Goal: Task Accomplishment & Management: Complete application form

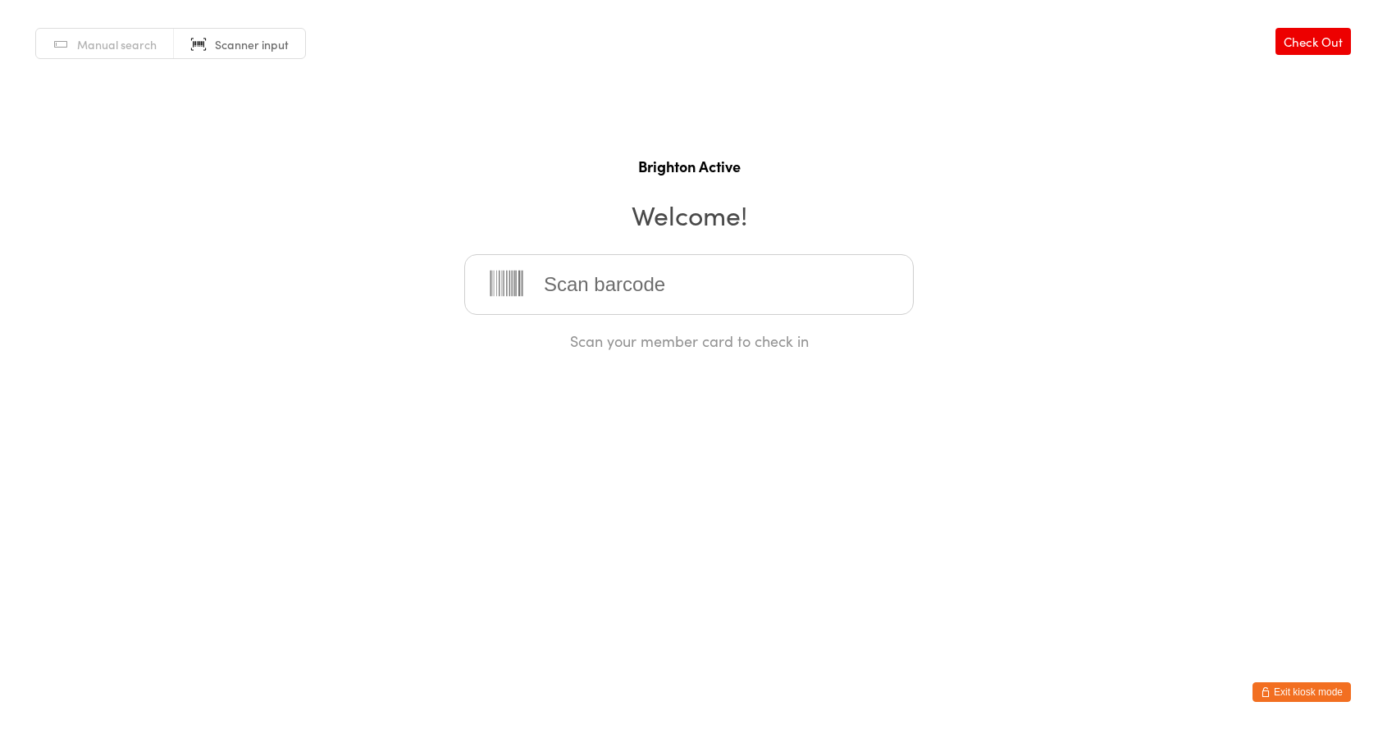
click at [666, 296] on input "search" at bounding box center [689, 284] width 450 height 61
click at [669, 295] on input "search" at bounding box center [689, 284] width 450 height 61
click at [1140, 386] on html "You have now entered Kiosk Mode. Members will be able to check themselves in us…" at bounding box center [689, 364] width 1378 height 729
click at [697, 322] on div "Scan your member card to check in" at bounding box center [689, 302] width 450 height 97
click at [704, 309] on input "search" at bounding box center [689, 284] width 450 height 61
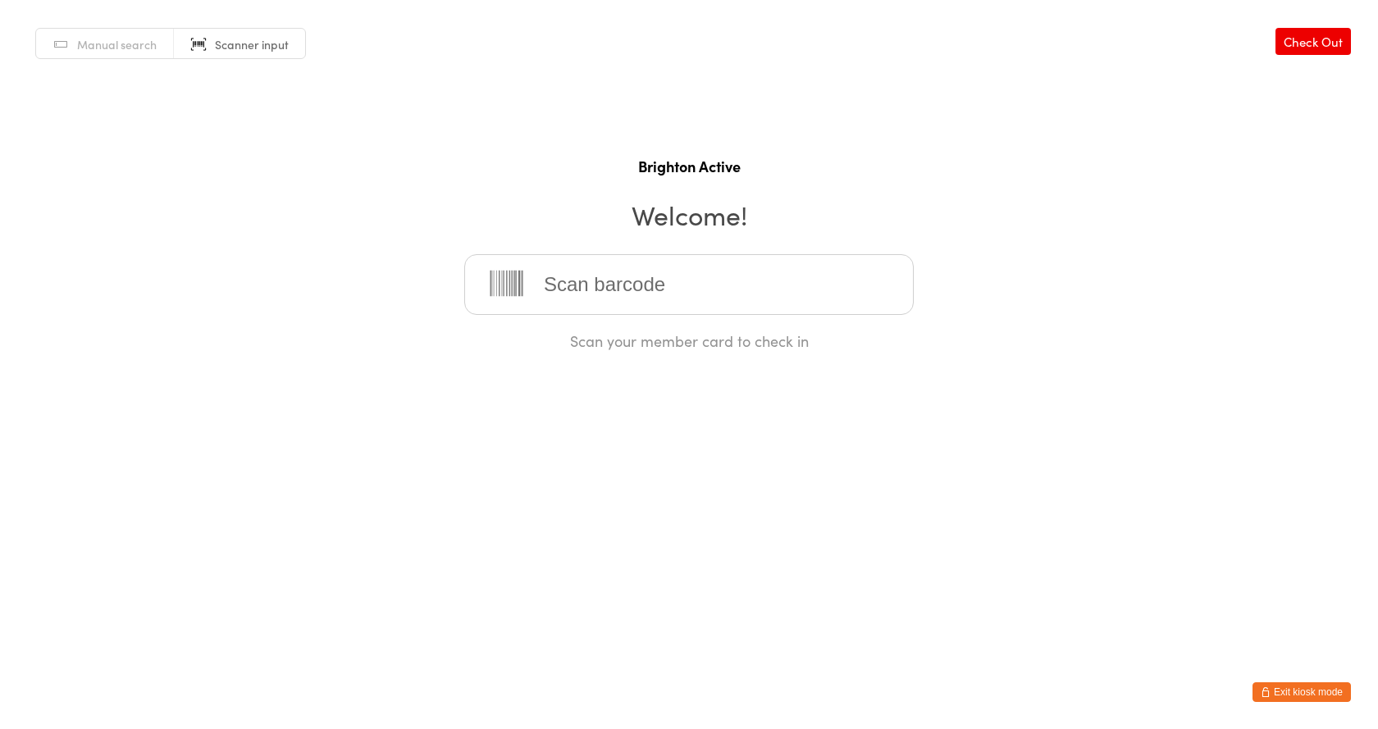
click at [683, 299] on input "search" at bounding box center [689, 284] width 450 height 61
click at [510, 151] on div "Manual search Scanner input Check Out Brighton Active Welcome! Scan your member…" at bounding box center [689, 175] width 1378 height 351
click at [432, 579] on html "You have now entered Kiosk Mode. Members will be able to check themselves in us…" at bounding box center [689, 364] width 1378 height 729
click at [1314, 689] on button "Exit kiosk mode" at bounding box center [1302, 693] width 98 height 20
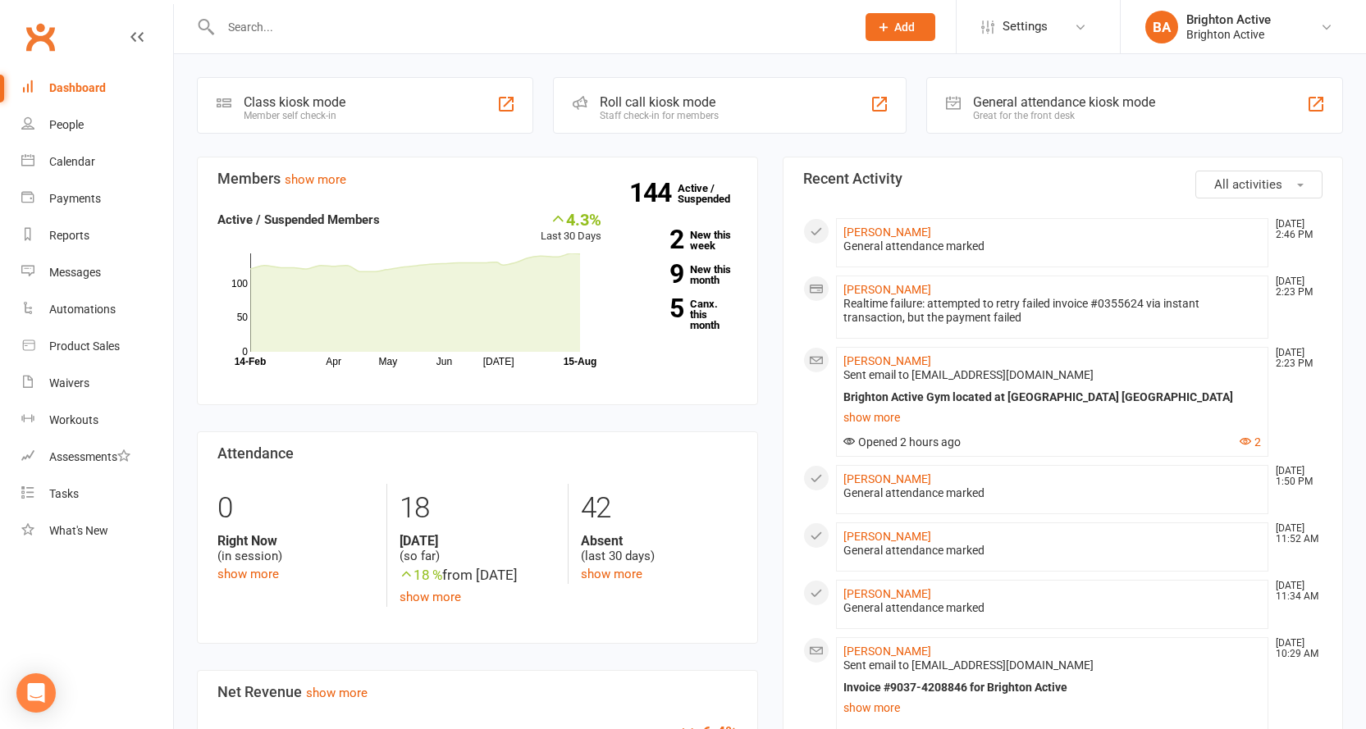
click at [386, 32] on input "text" at bounding box center [530, 27] width 628 height 23
click at [877, 34] on icon at bounding box center [883, 27] width 15 height 15
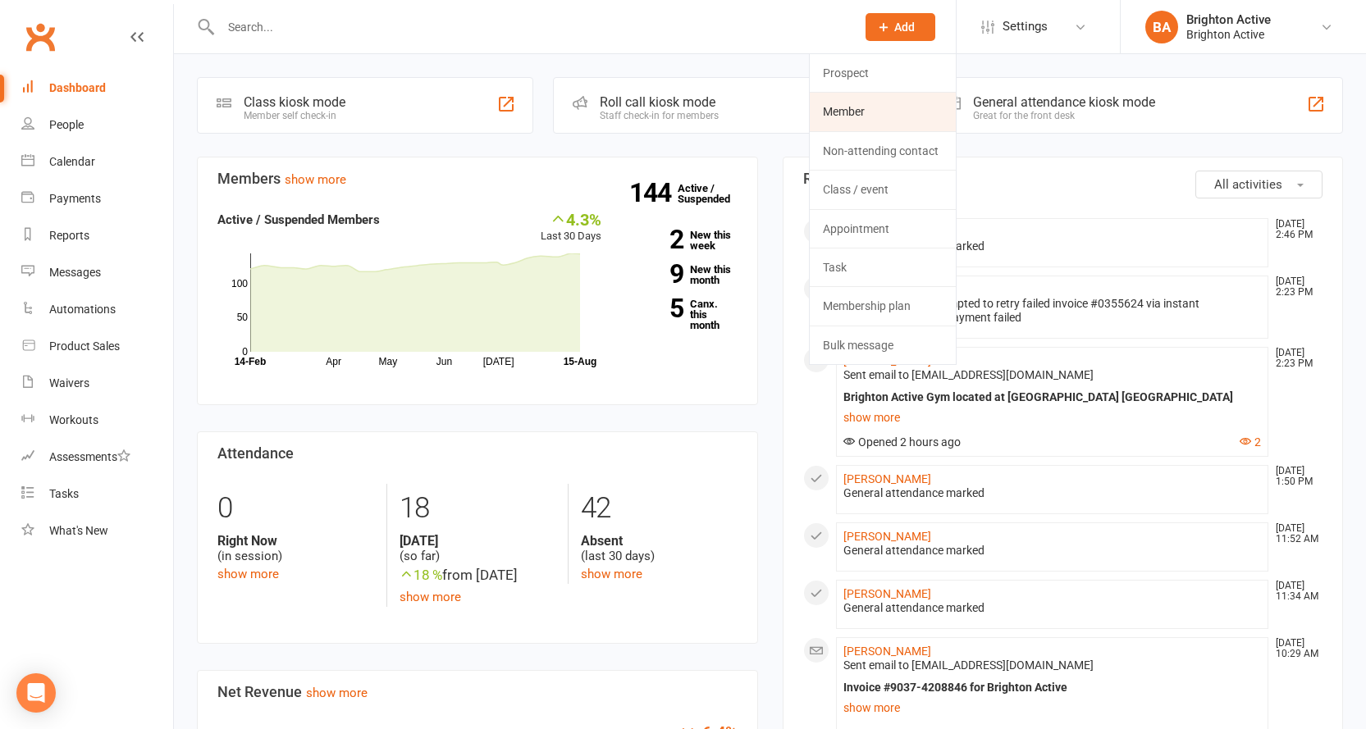
click at [883, 115] on link "Member" at bounding box center [883, 112] width 146 height 38
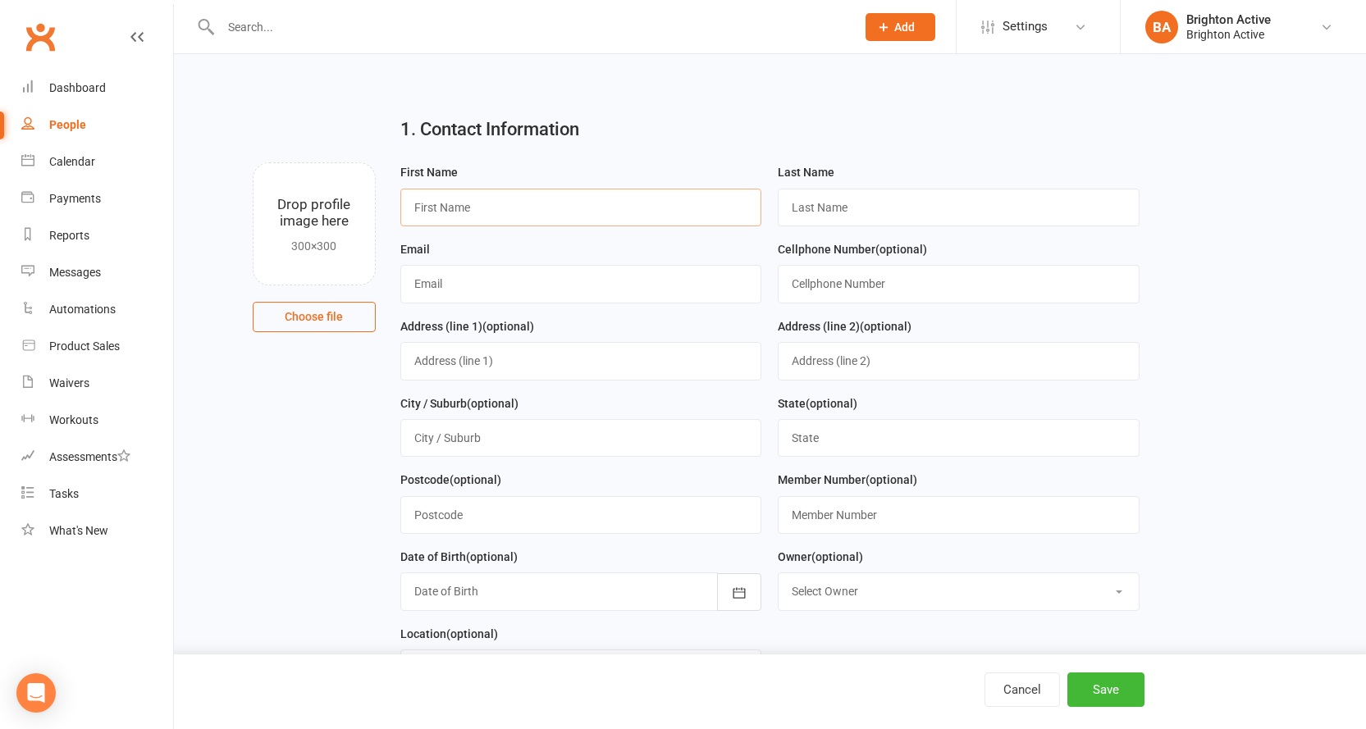
click at [436, 210] on input "text" at bounding box center [581, 208] width 362 height 38
type input "[PERSON_NAME]"
type input "ragbhandari"
click at [561, 283] on input "text" at bounding box center [581, 284] width 362 height 38
type input "[EMAIL_ADDRESS][DOMAIN_NAME]"
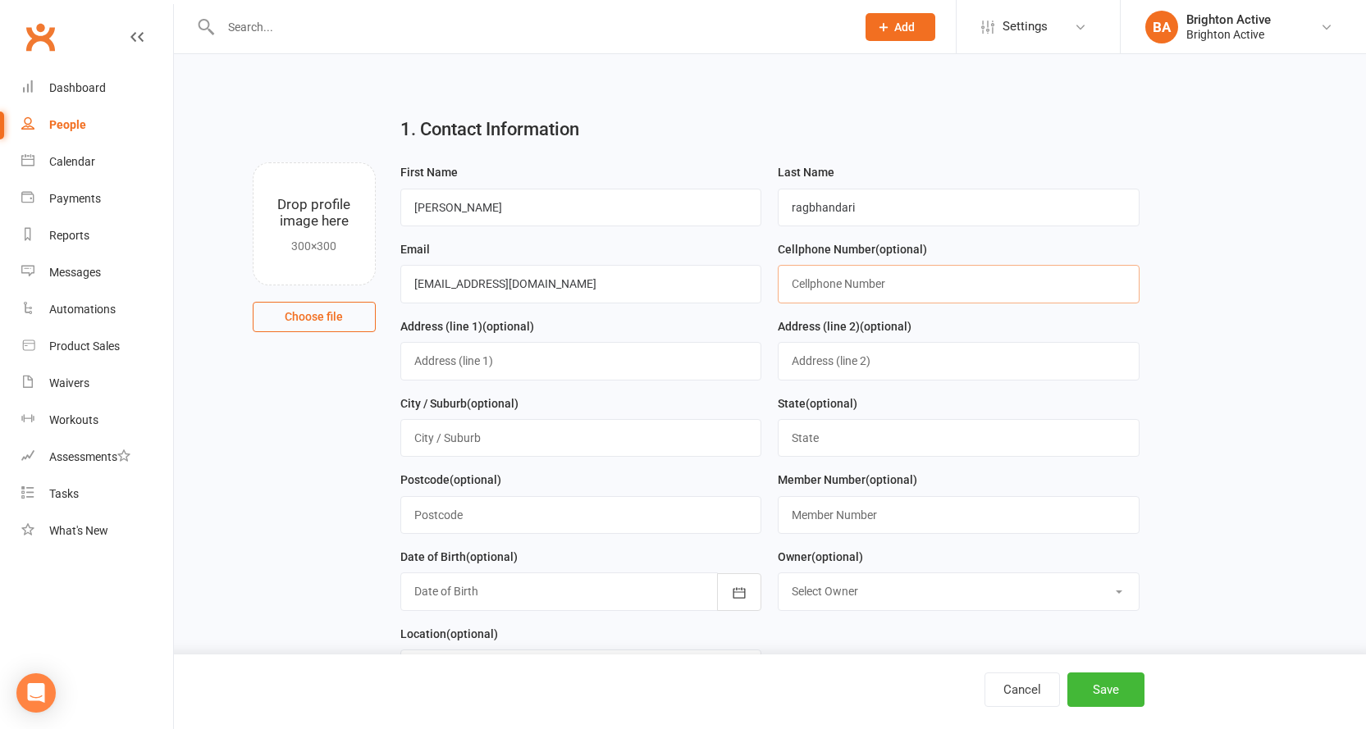
click at [824, 297] on input "text" at bounding box center [959, 284] width 362 height 38
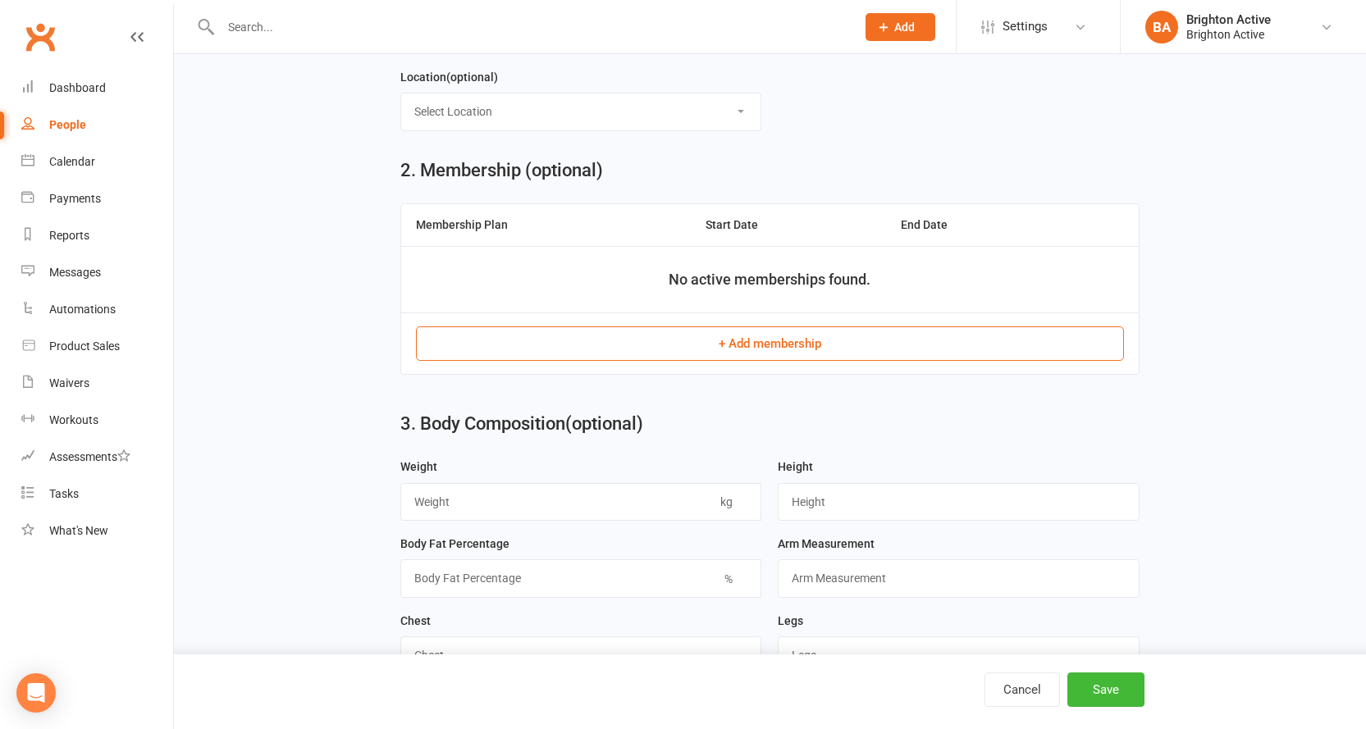
scroll to position [574, 0]
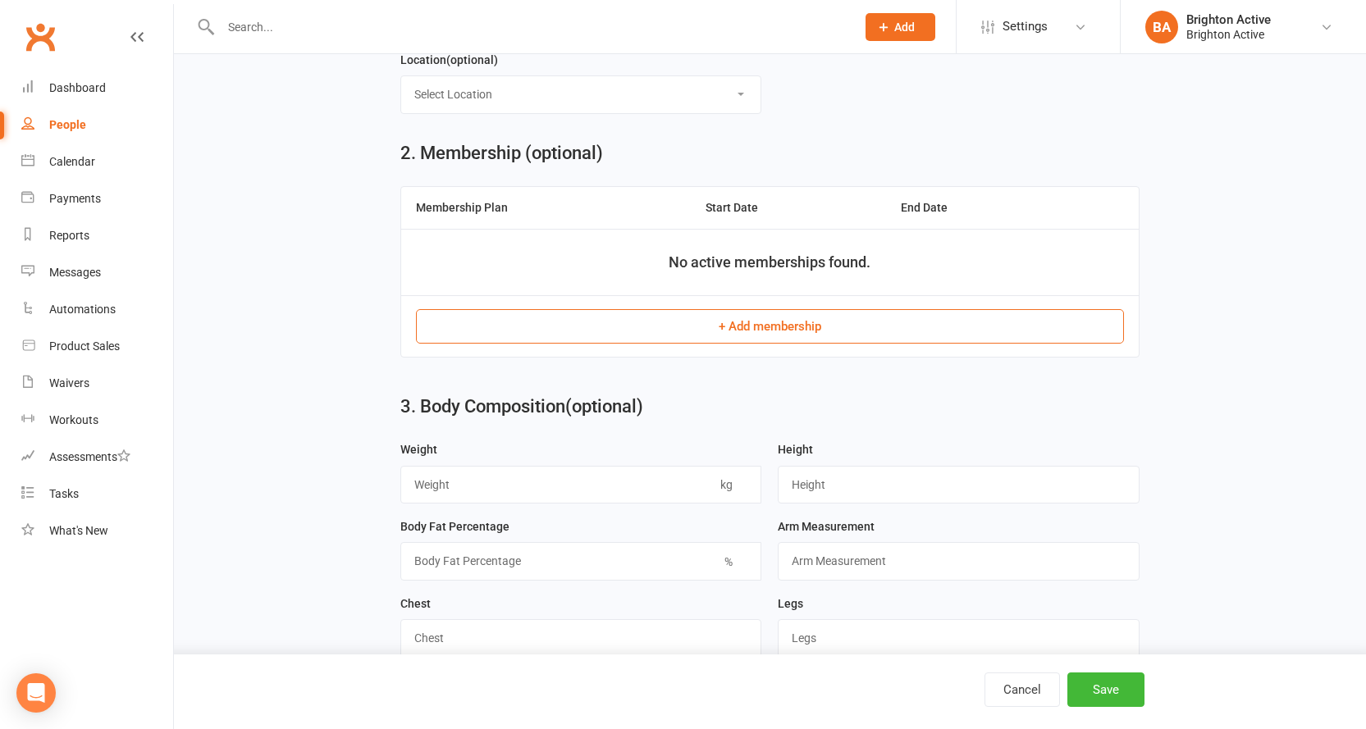
type input "0433642321"
click at [798, 322] on button "+ Add membership" at bounding box center [770, 326] width 708 height 34
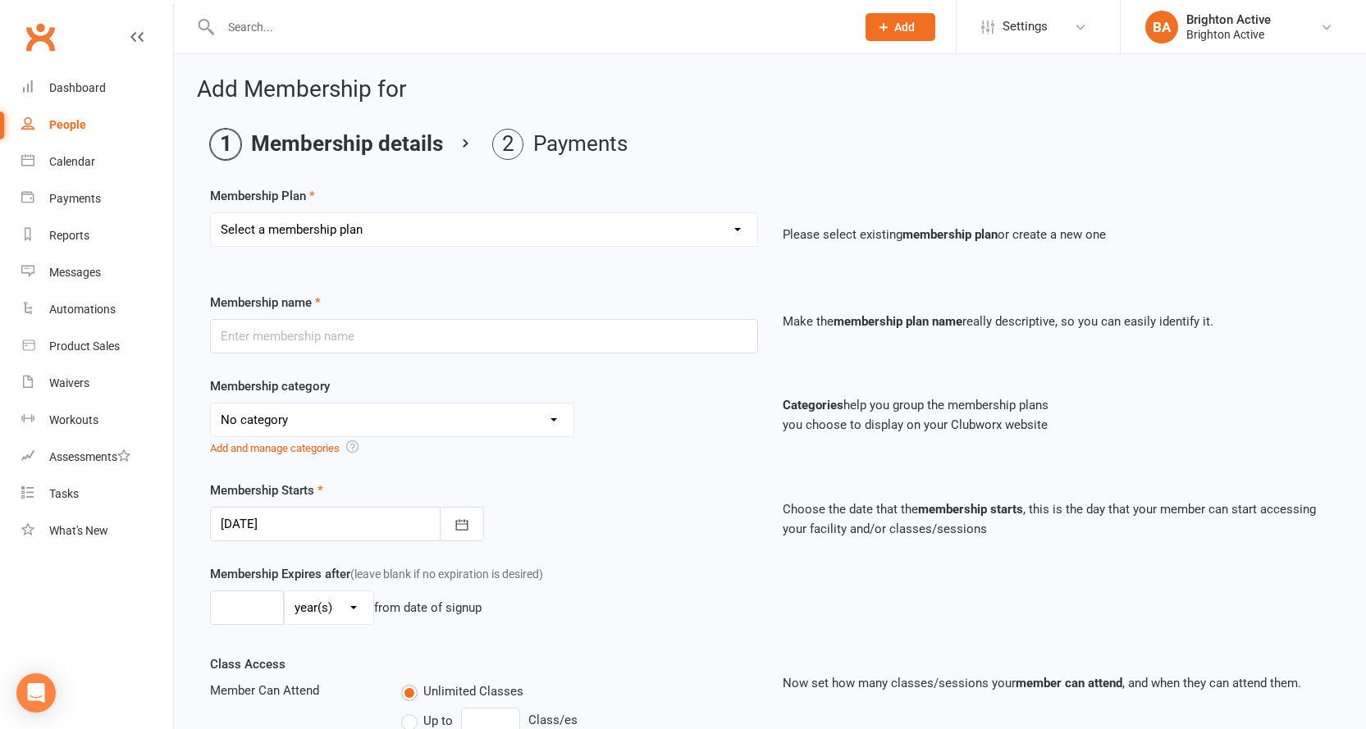
click at [352, 231] on select "Select a membership plan Create new Membership Plan Foundation Members - Annual…" at bounding box center [484, 229] width 546 height 33
select select "8"
click at [211, 213] on select "Select a membership plan Create new Membership Plan Foundation Members - Annual…" at bounding box center [484, 229] width 546 height 33
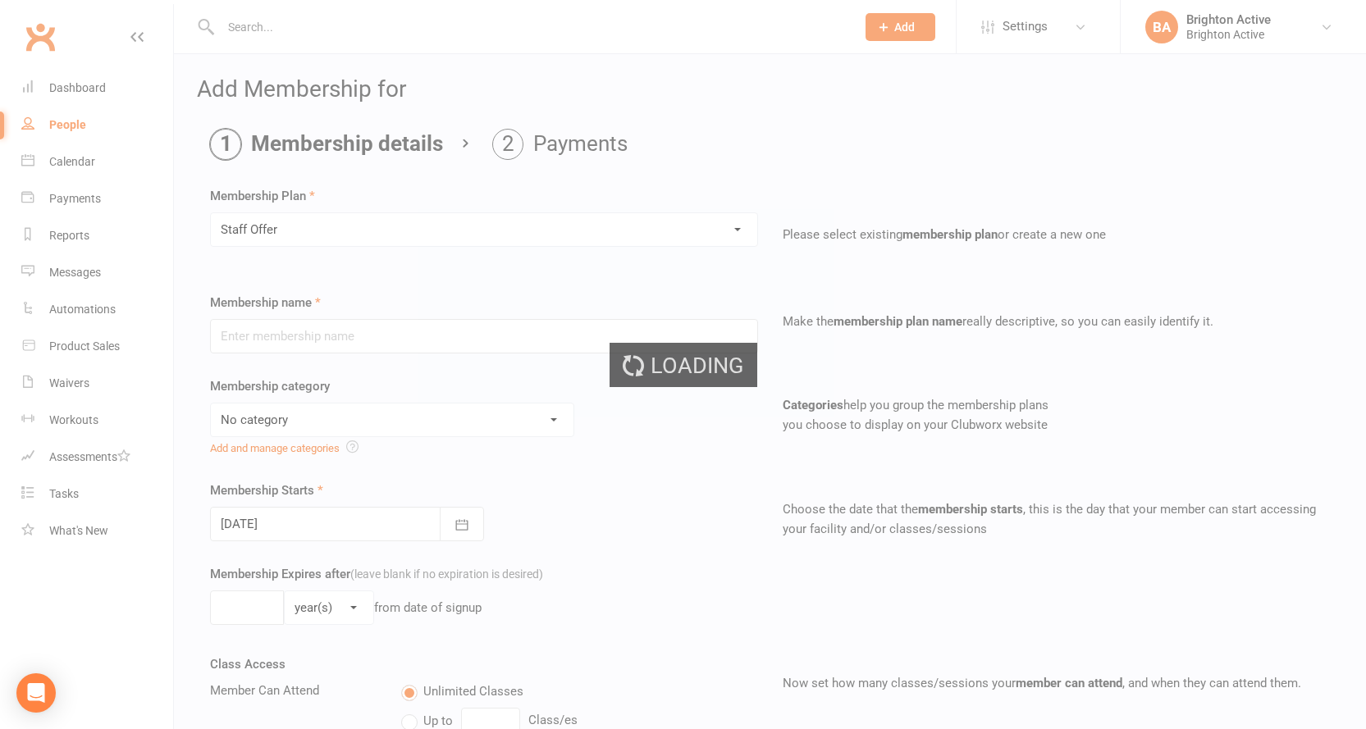
type input "Staff Offer"
select select "3"
type input "1"
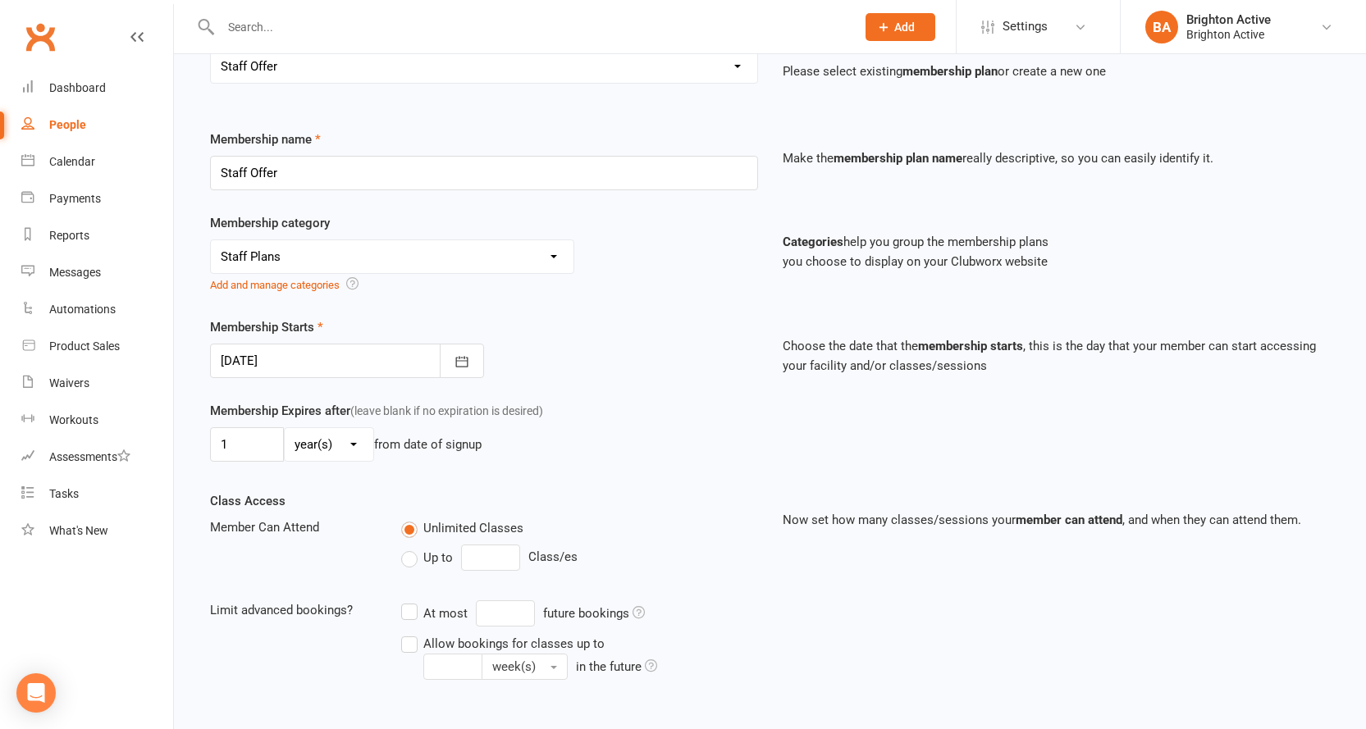
scroll to position [164, 0]
click at [267, 448] on input "1" at bounding box center [247, 444] width 74 height 34
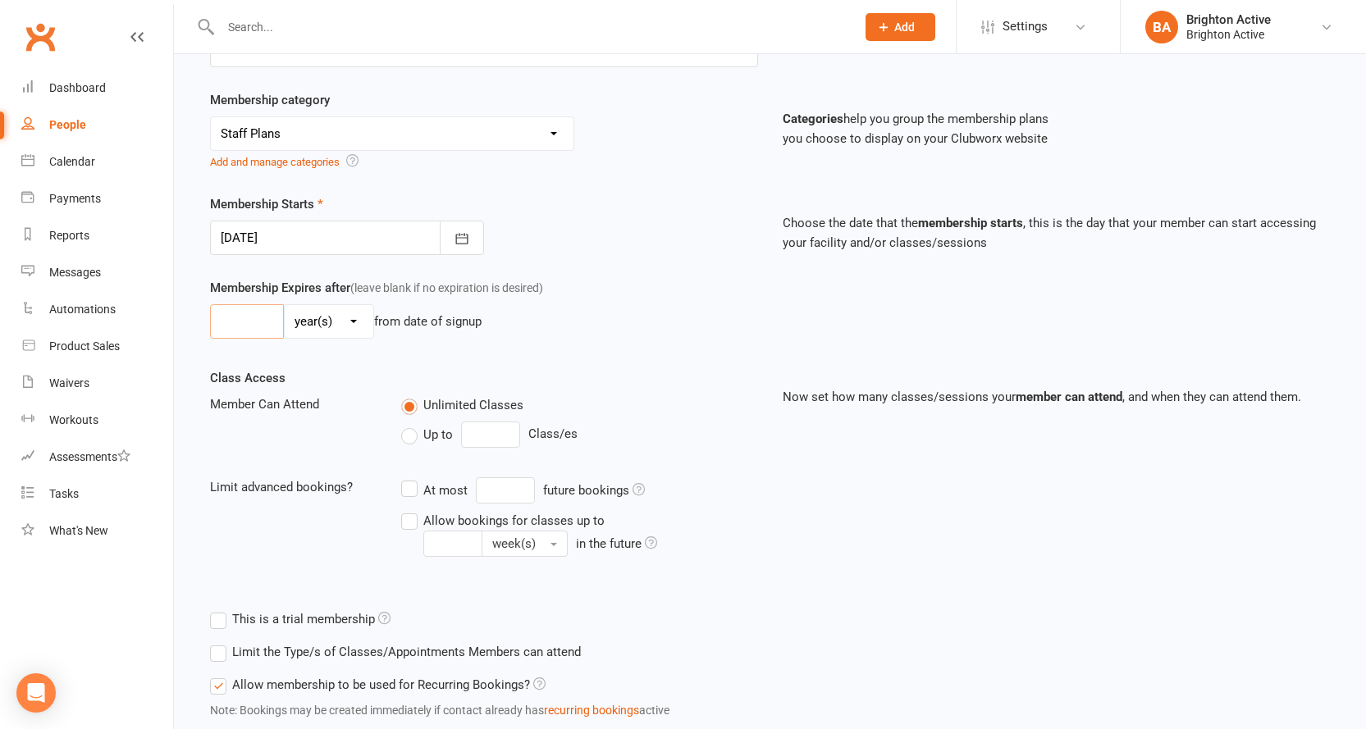
scroll to position [398, 0]
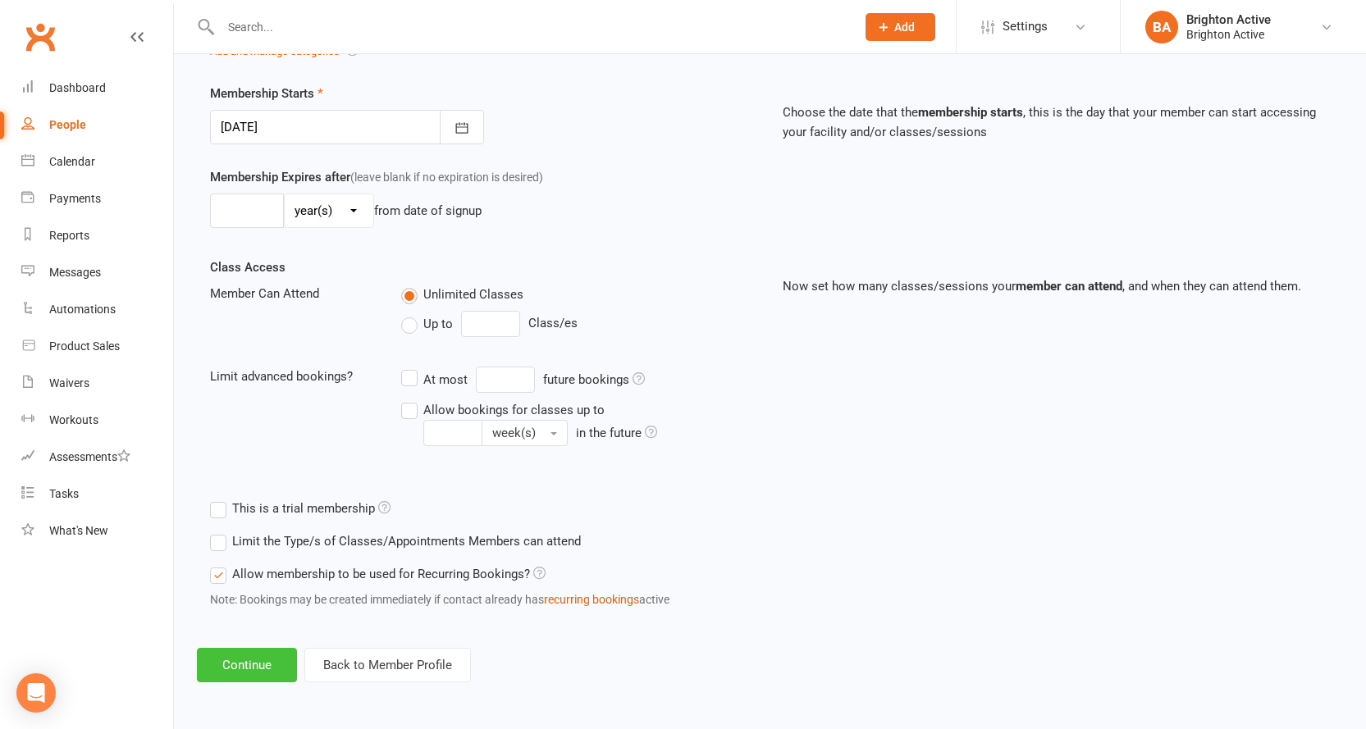
click at [272, 668] on button "Continue" at bounding box center [247, 665] width 100 height 34
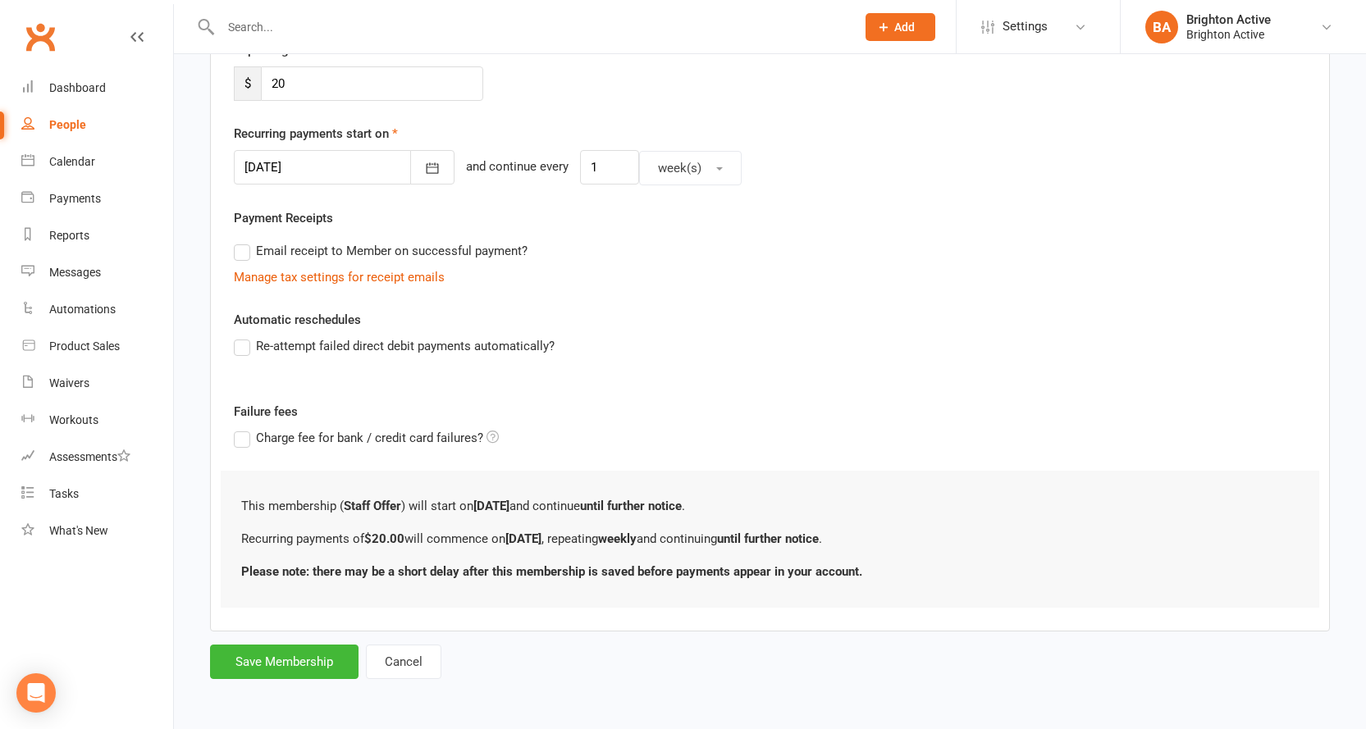
scroll to position [0, 0]
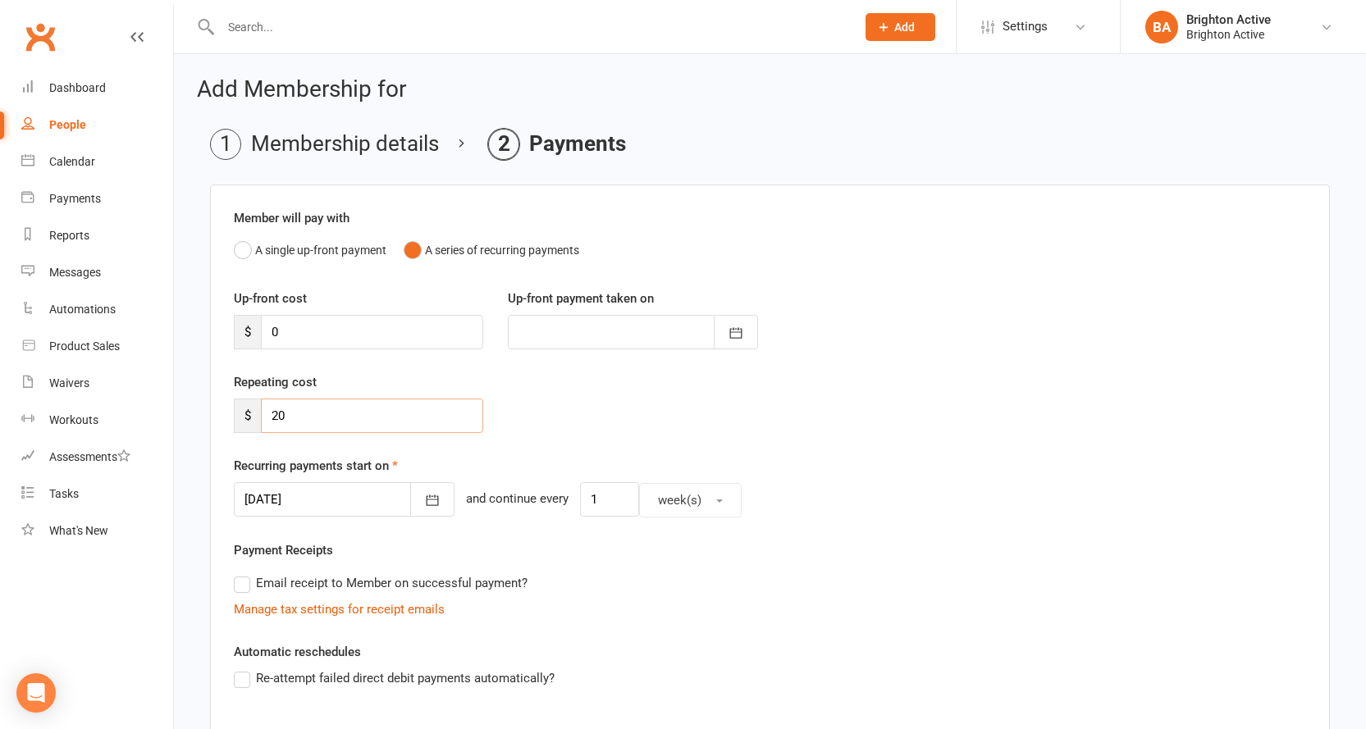
click at [340, 418] on input "20" at bounding box center [372, 416] width 222 height 34
type input "20"
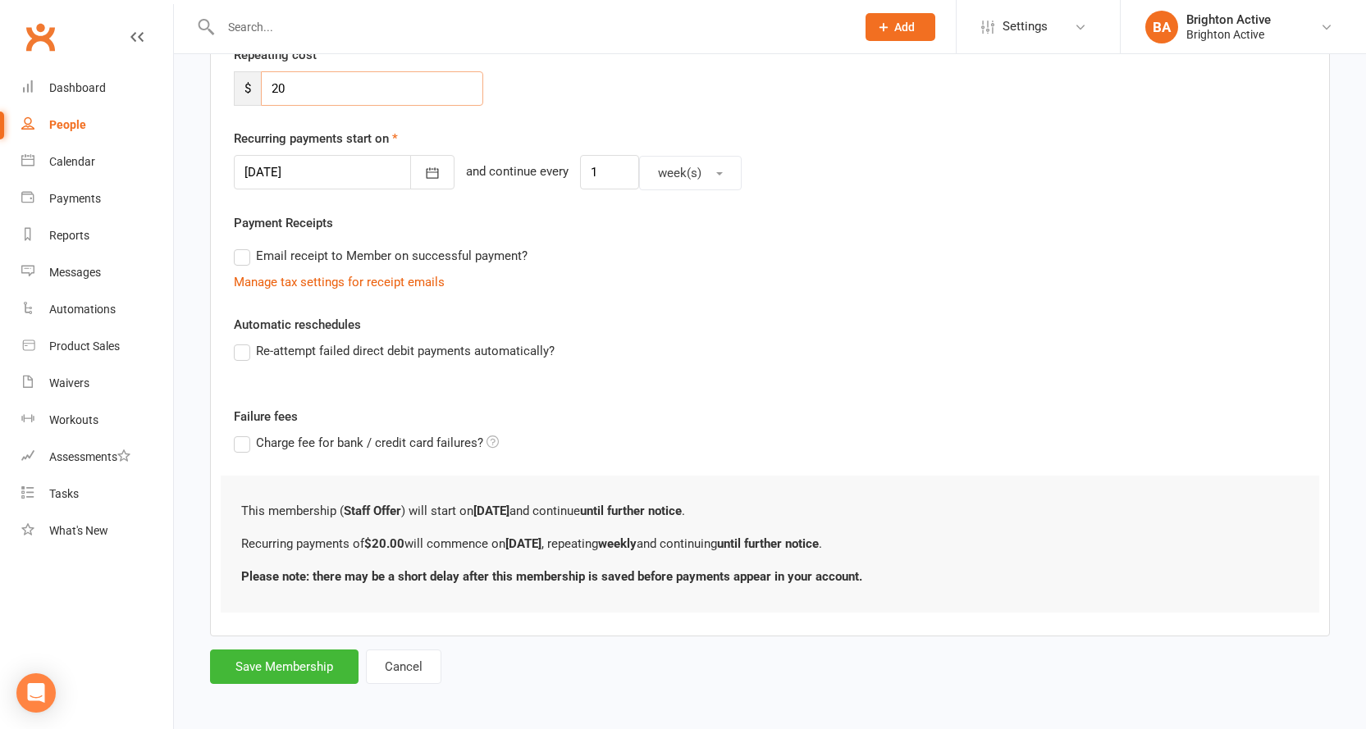
scroll to position [332, 0]
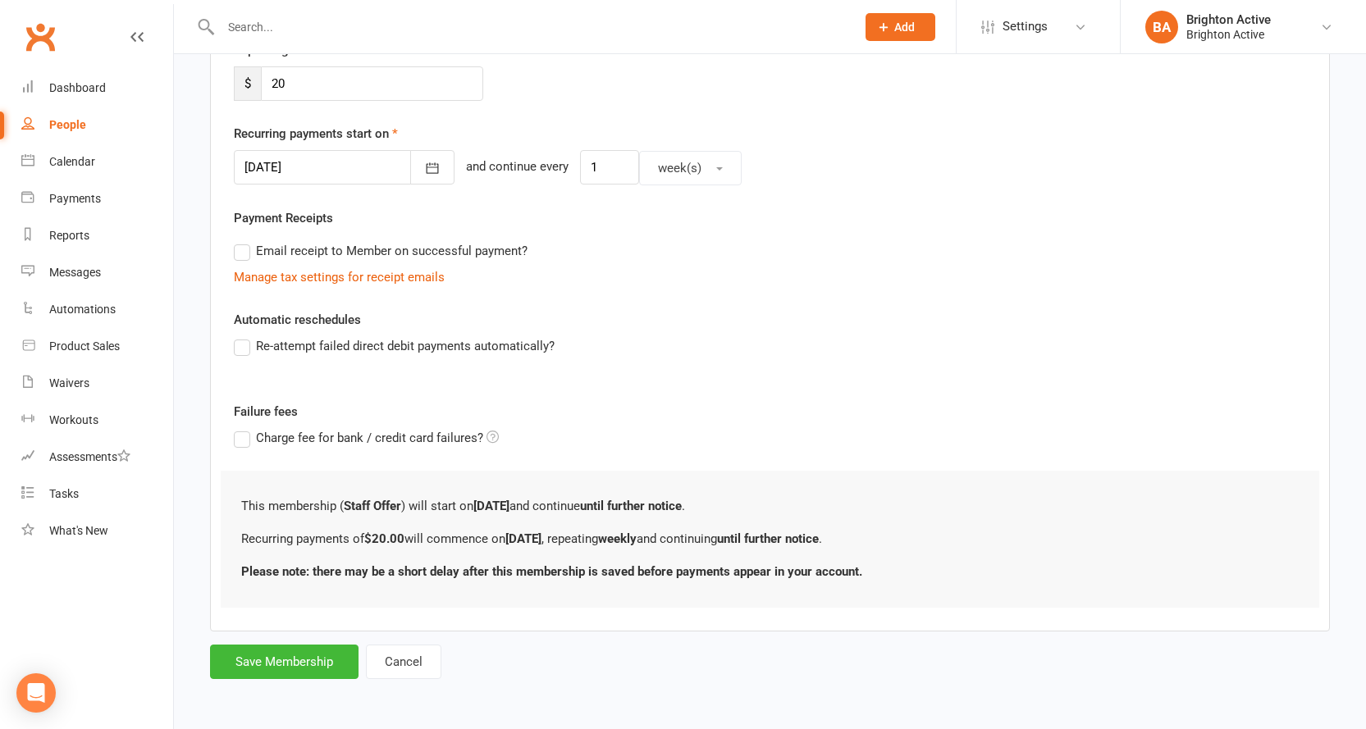
click at [240, 351] on label "Re-attempt failed direct debit payments automatically?" at bounding box center [394, 346] width 321 height 20
click at [240, 336] on input "Re-attempt failed direct debit payments automatically?" at bounding box center [239, 336] width 11 height 0
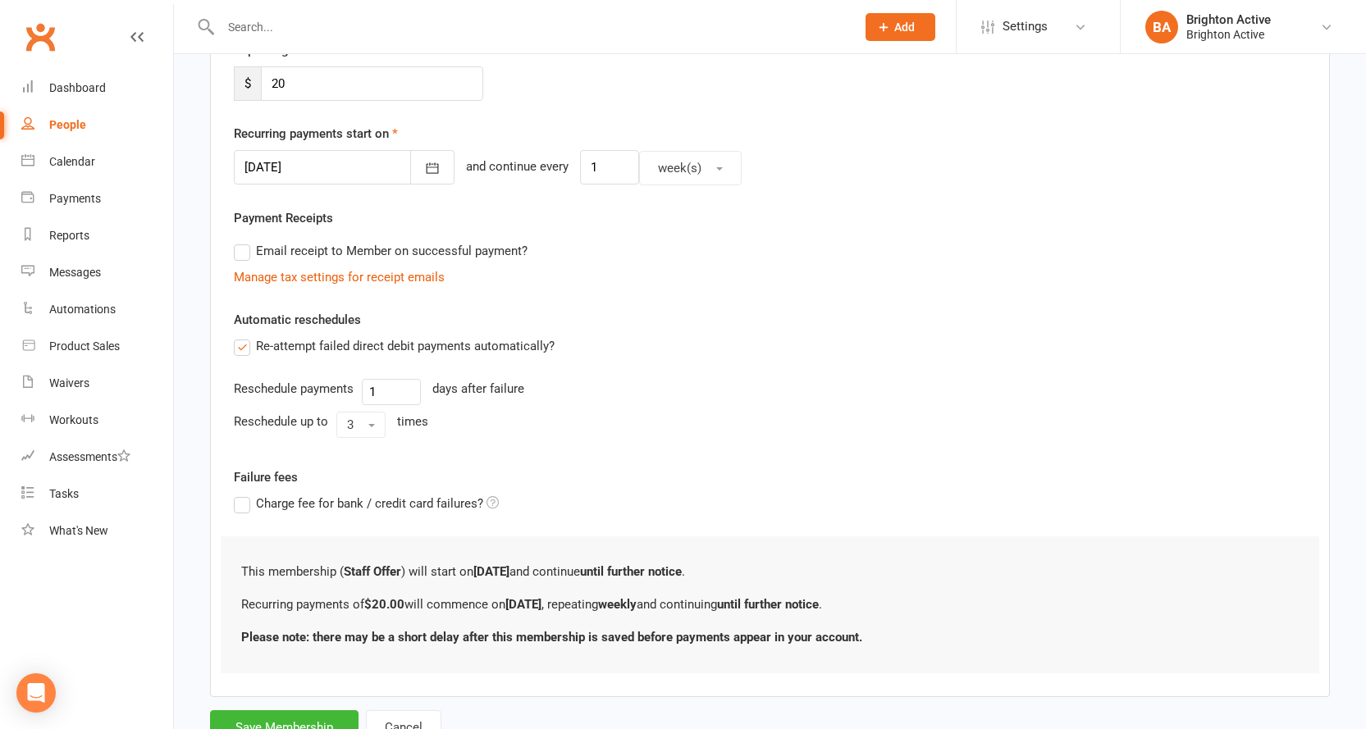
scroll to position [398, 0]
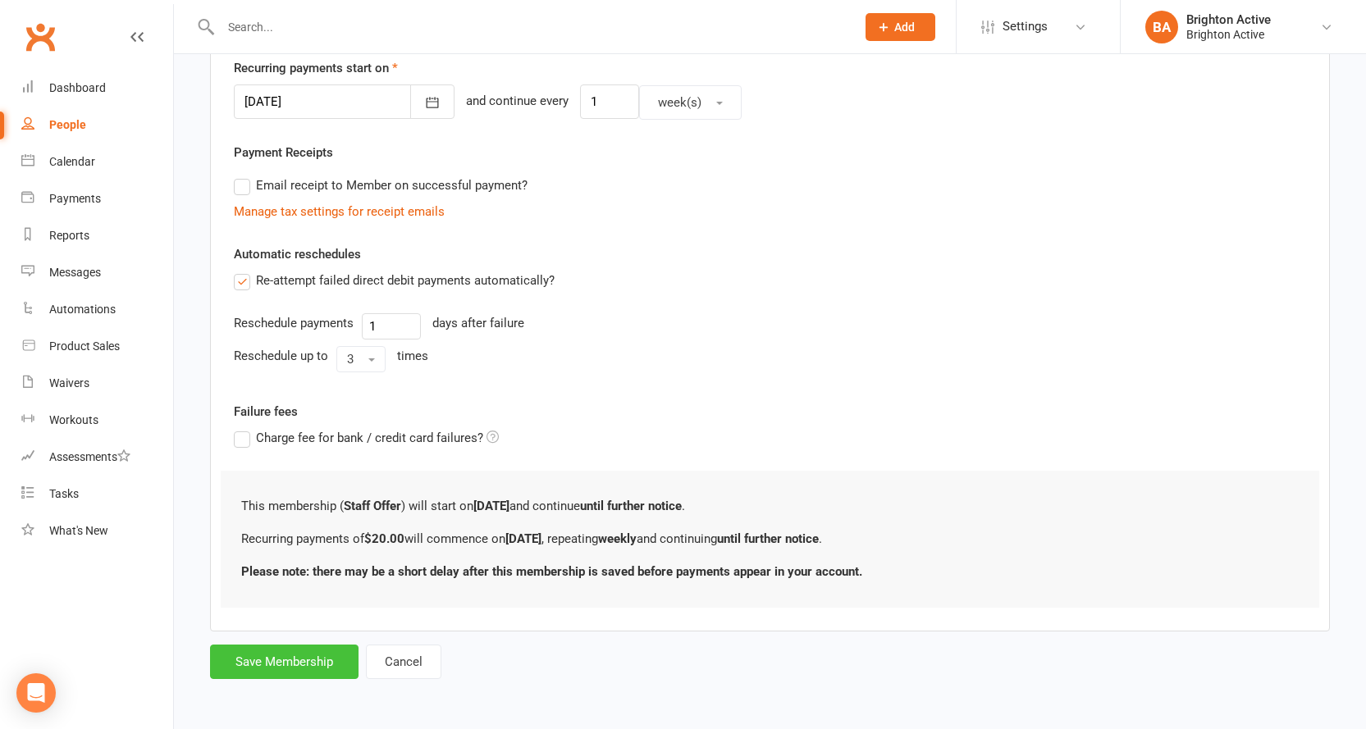
click at [299, 659] on button "Save Membership" at bounding box center [284, 662] width 149 height 34
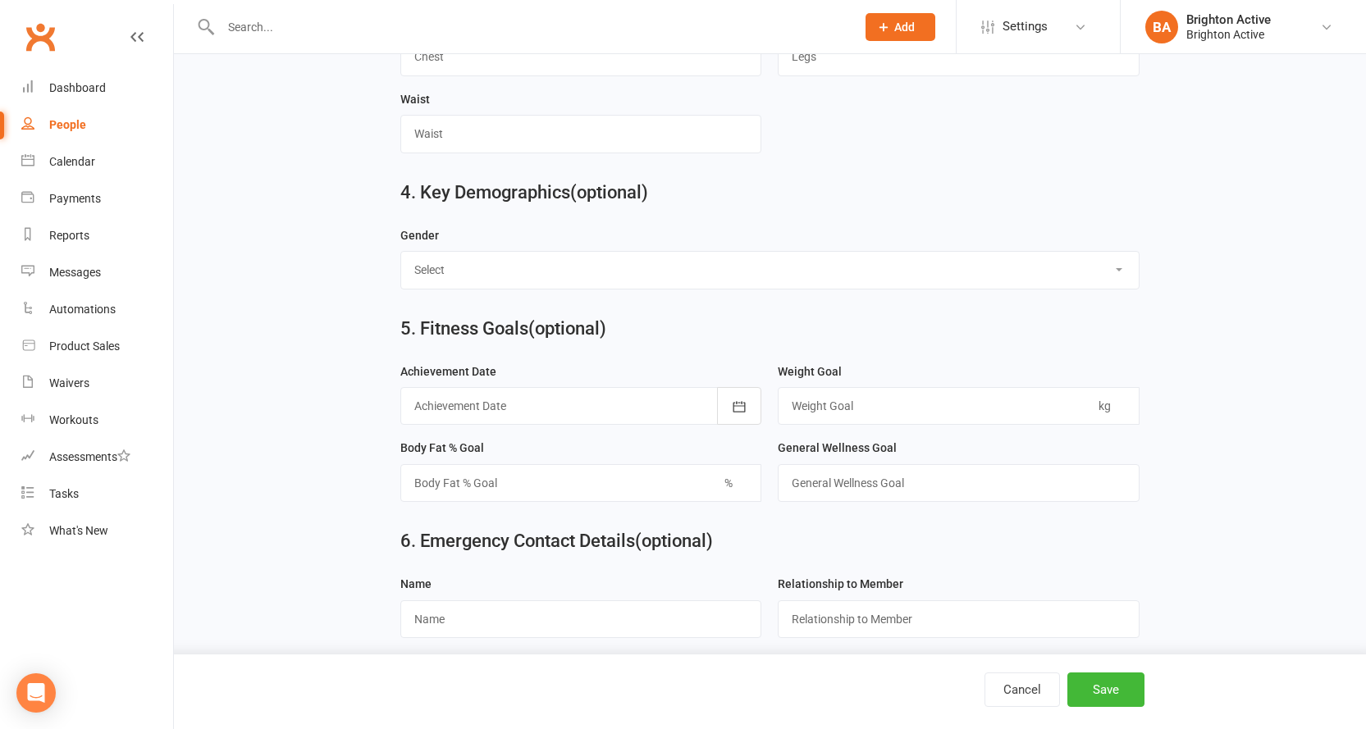
scroll to position [1465, 0]
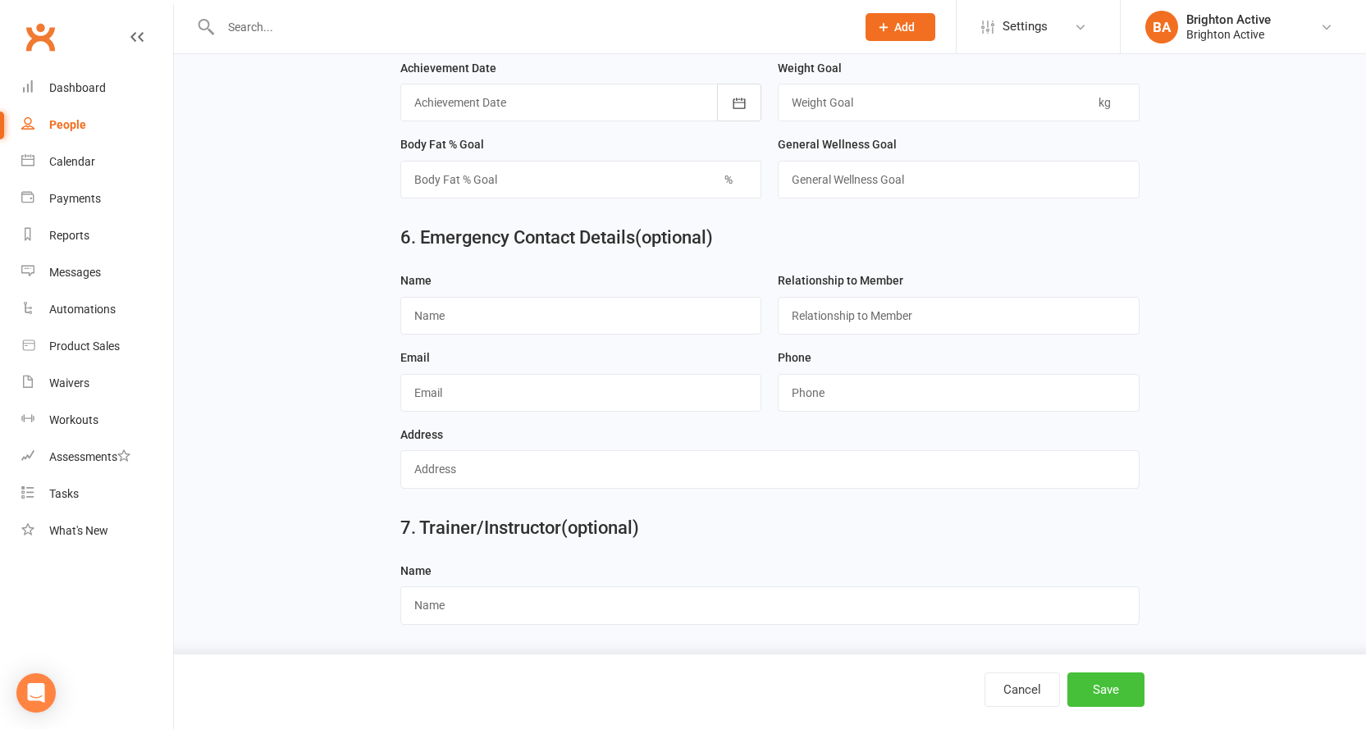
click at [1121, 687] on button "Save" at bounding box center [1105, 690] width 77 height 34
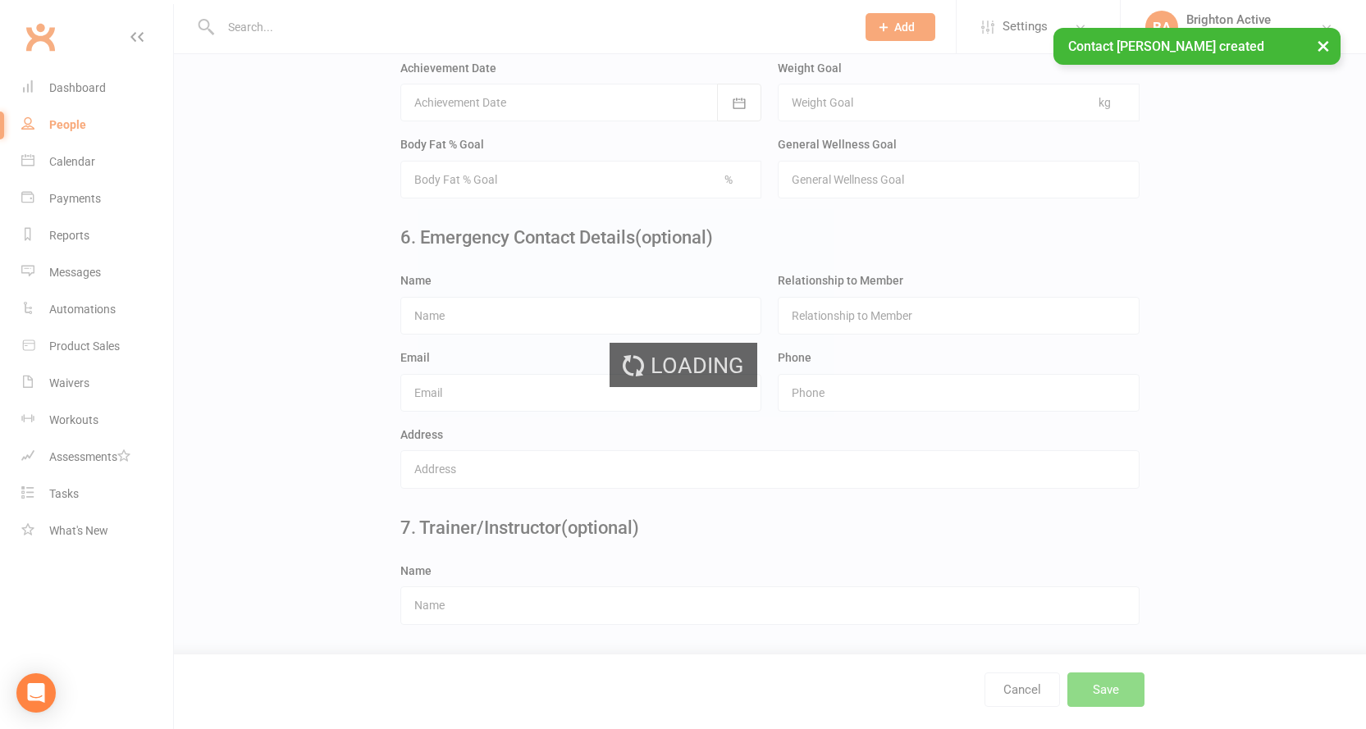
scroll to position [0, 0]
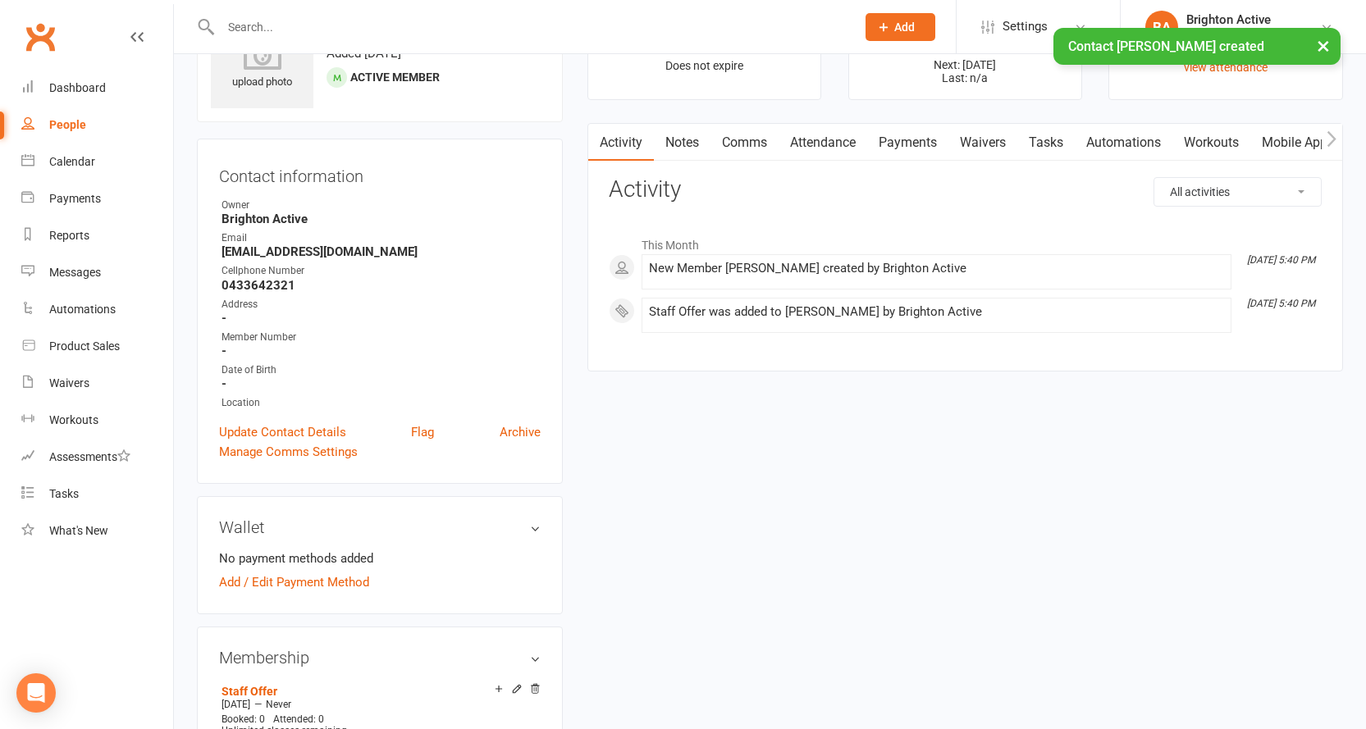
scroll to position [164, 0]
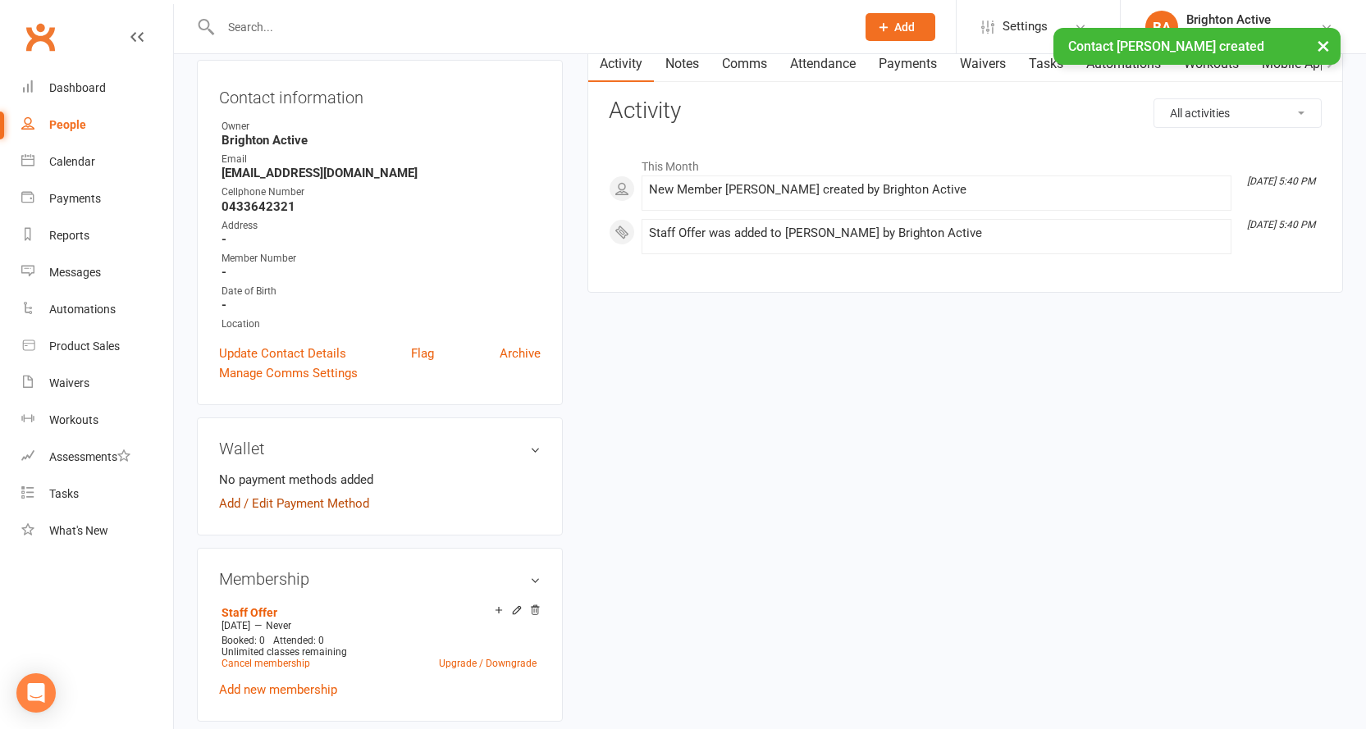
click at [316, 504] on link "Add / Edit Payment Method" at bounding box center [294, 504] width 150 height 20
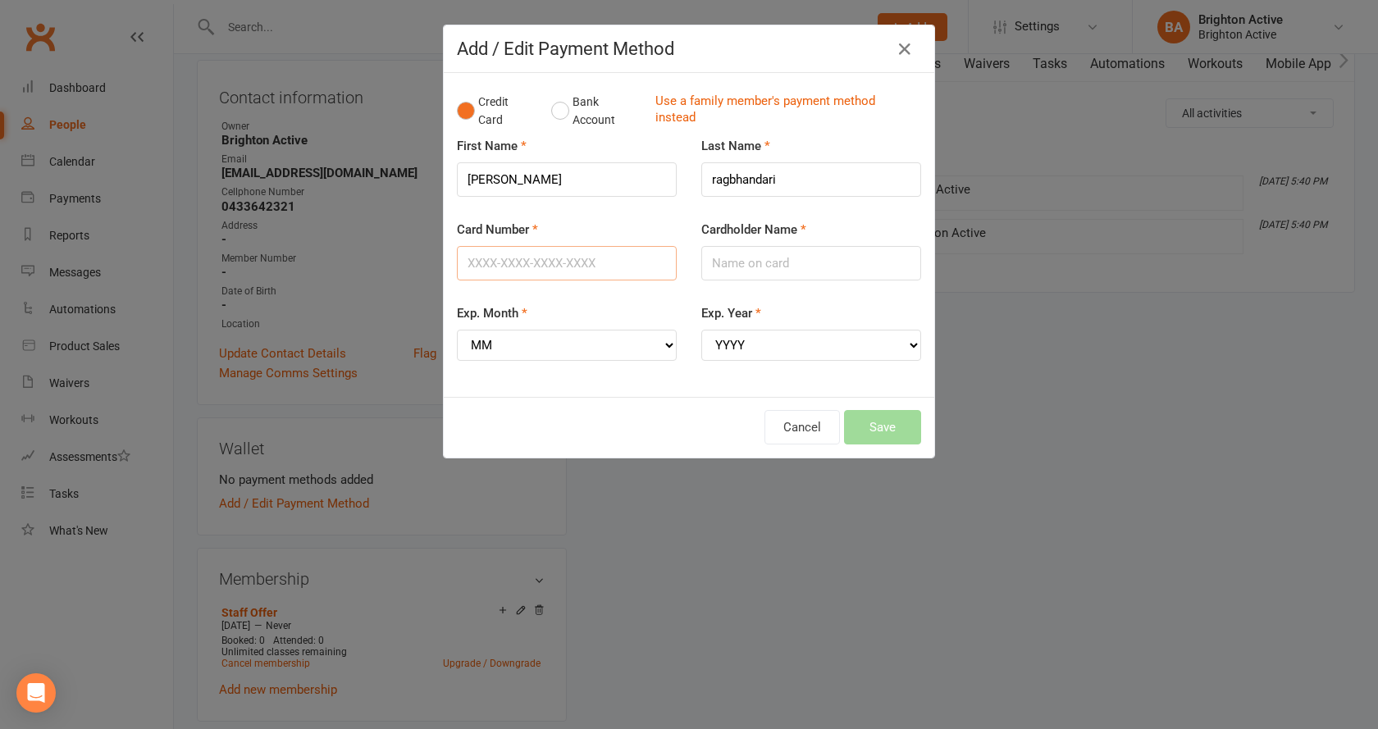
click at [591, 272] on input "Card Number" at bounding box center [567, 263] width 220 height 34
type input "[CREDIT_CARD_NUMBER]"
drag, startPoint x: 726, startPoint y: 263, endPoint x: 712, endPoint y: 262, distance: 14.0
click at [726, 263] on input "Cardholder Name" at bounding box center [812, 263] width 220 height 34
type input "[PERSON_NAME]"
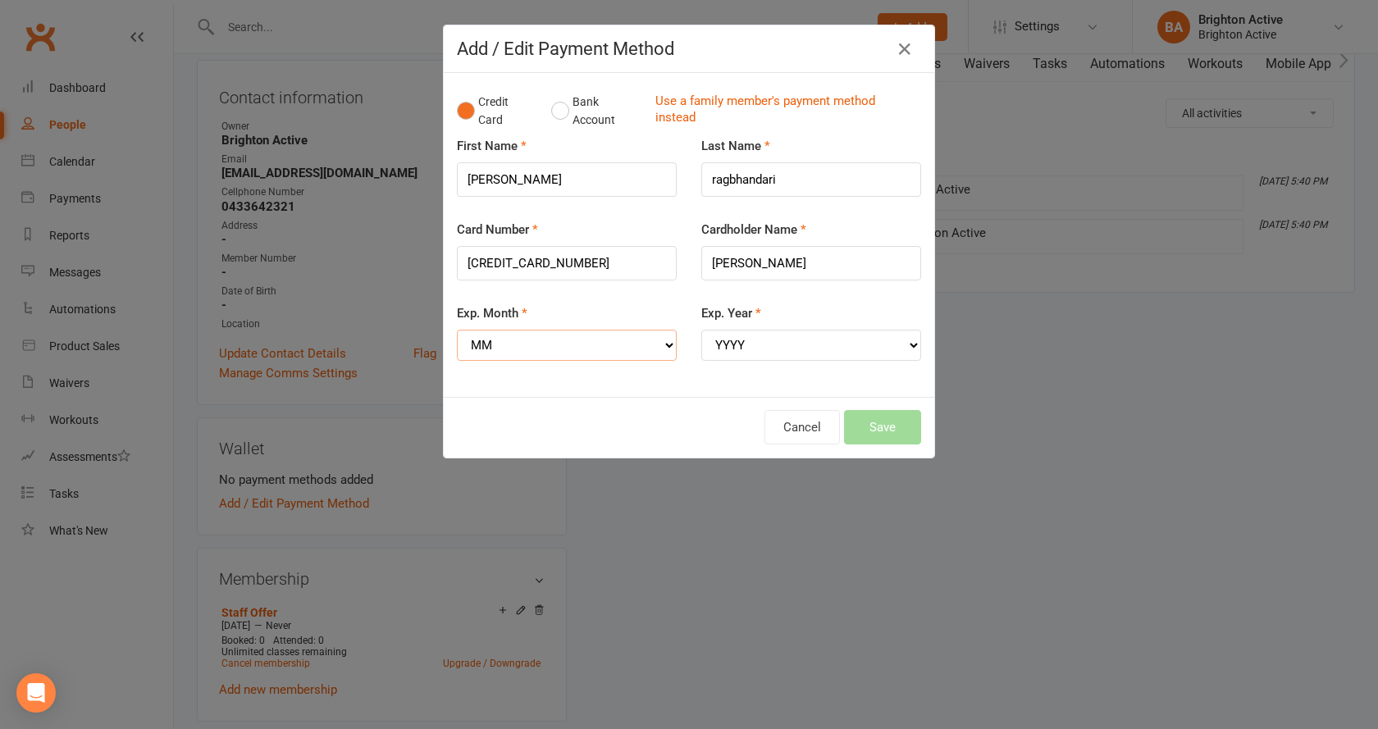
click at [589, 354] on select "MM 01 02 03 04 05 06 07 08 09 10 11 12" at bounding box center [567, 345] width 220 height 31
select select "01"
click at [457, 330] on select "MM 01 02 03 04 05 06 07 08 09 10 11 12" at bounding box center [567, 345] width 220 height 31
click at [754, 343] on select "YYYY 2025 2026 2027 2028 2029 2030 2031 2032 2033 2034" at bounding box center [812, 345] width 220 height 31
select select "2029"
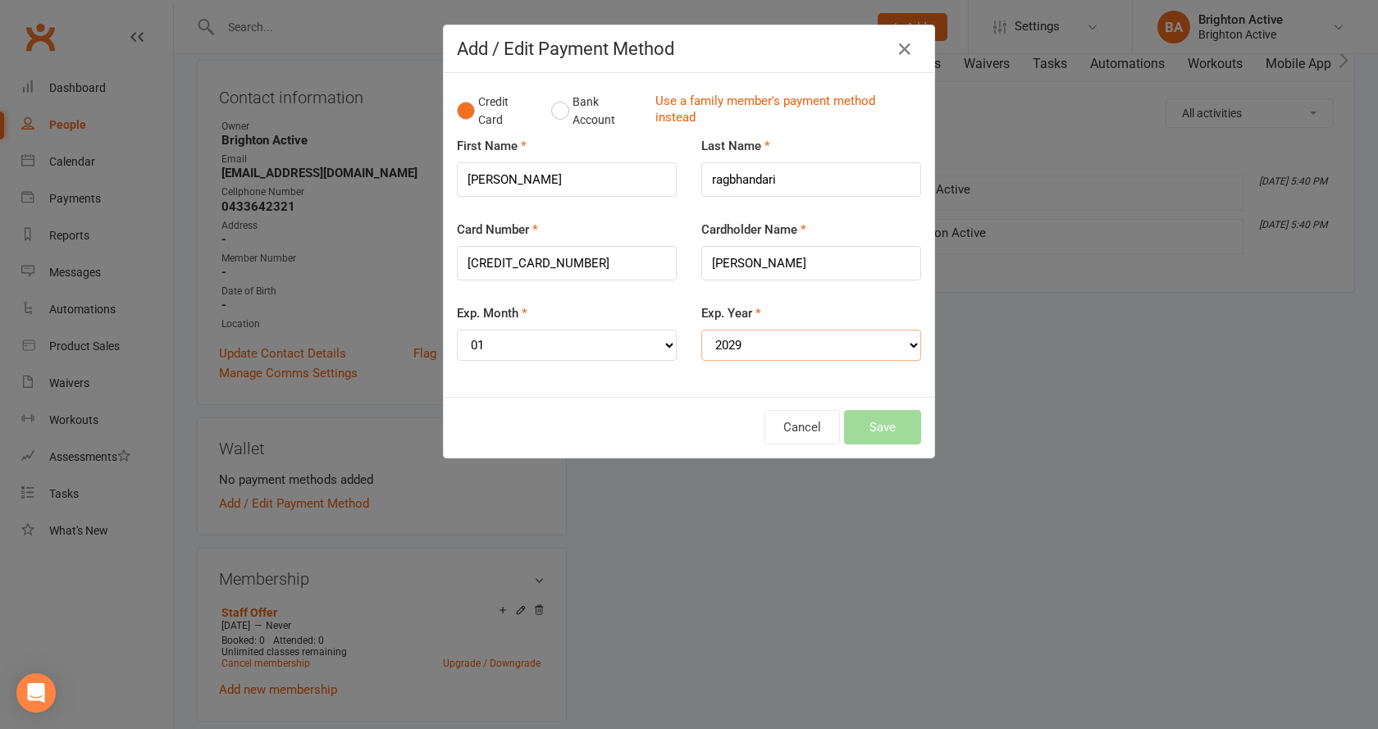
click at [702, 330] on select "YYYY 2025 2026 2027 2028 2029 2030 2031 2032 2033 2034" at bounding box center [812, 345] width 220 height 31
drag, startPoint x: 865, startPoint y: 440, endPoint x: 859, endPoint y: 453, distance: 14.3
click at [865, 439] on button "Save" at bounding box center [882, 427] width 77 height 34
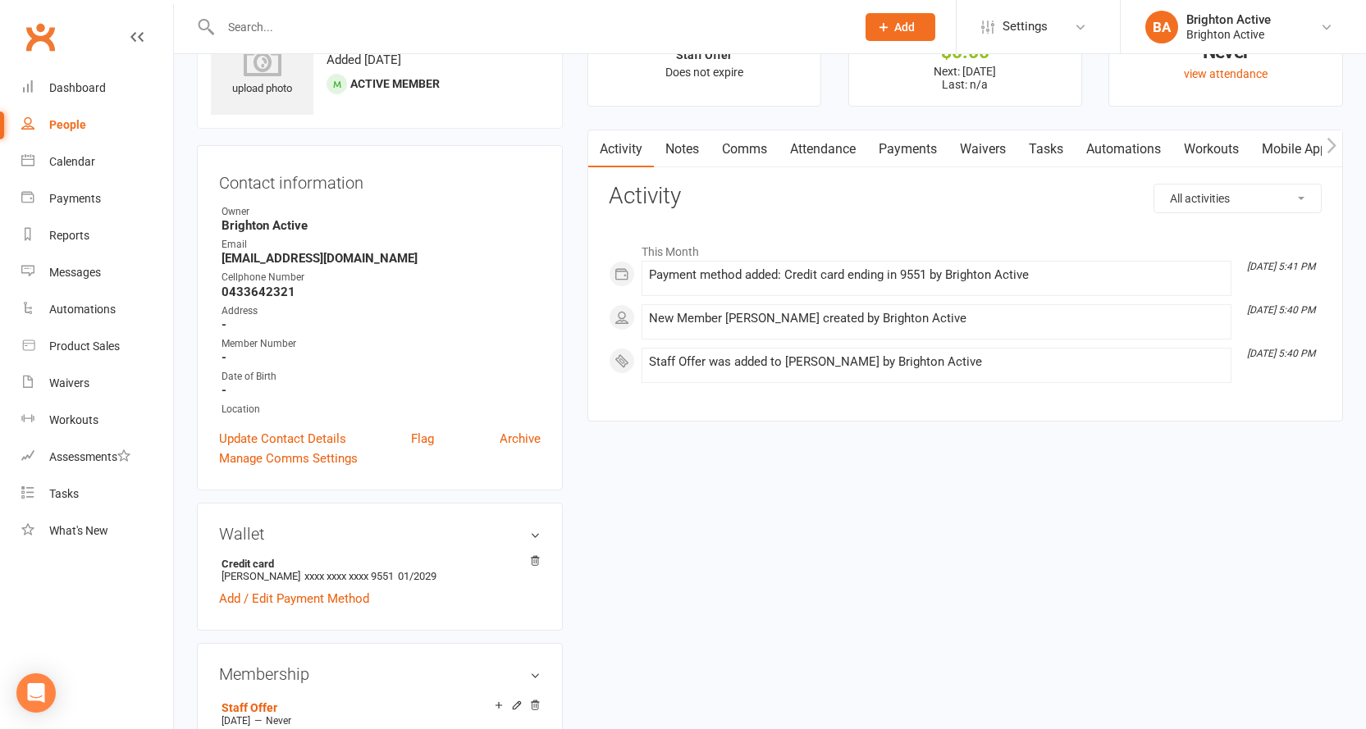
scroll to position [0, 0]
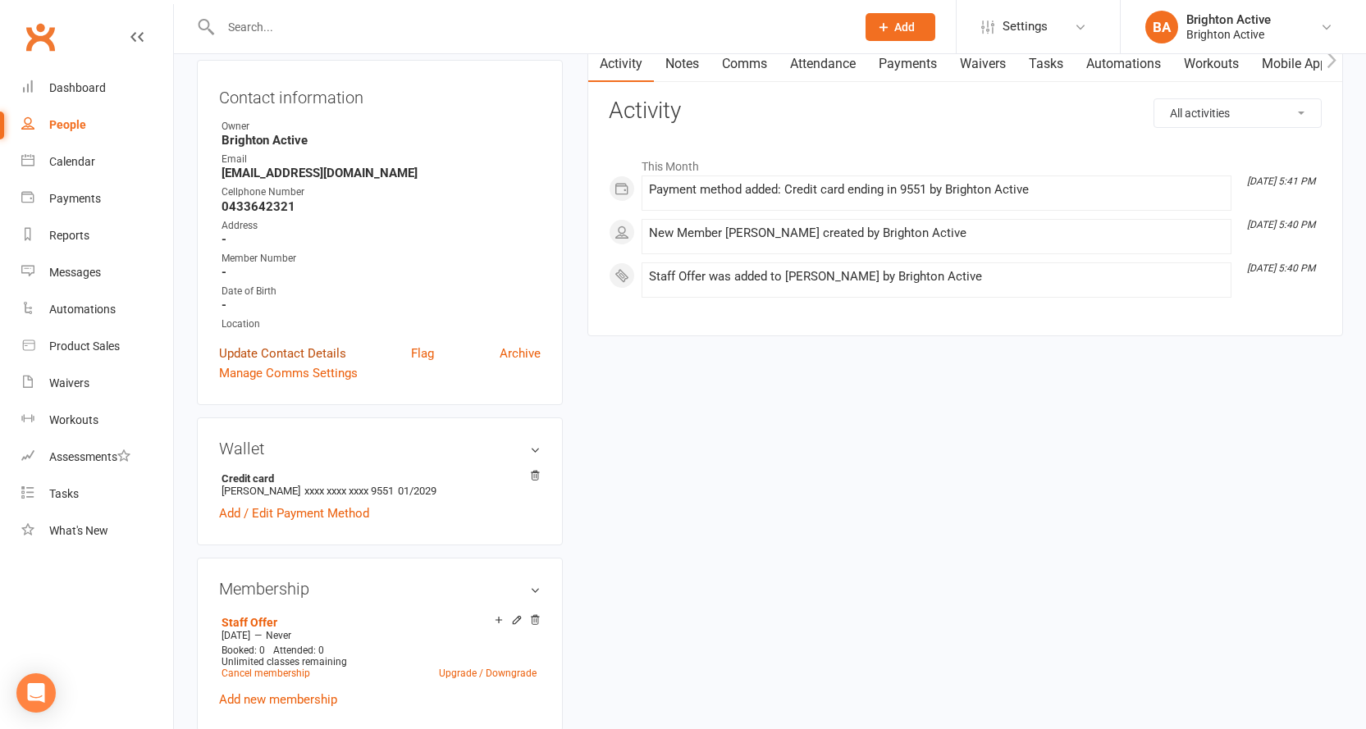
click at [276, 350] on link "Update Contact Details" at bounding box center [282, 354] width 127 height 20
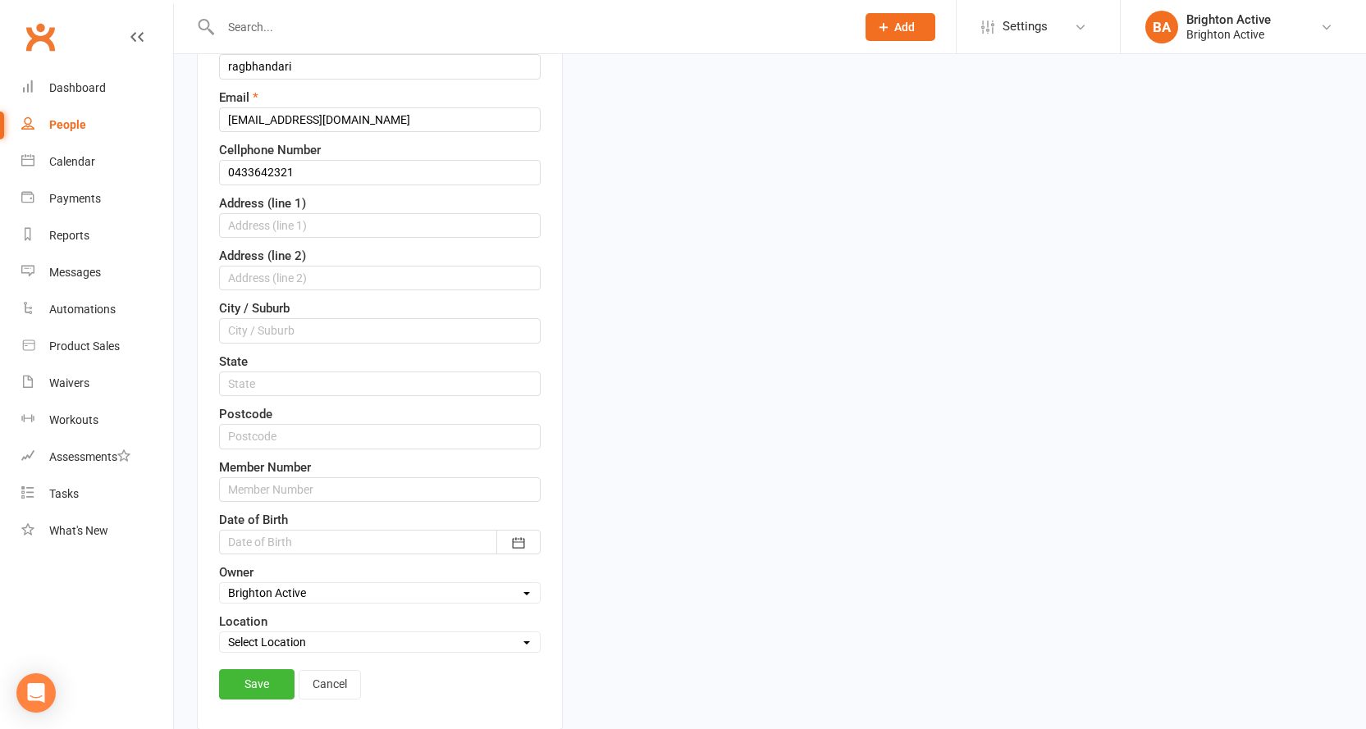
scroll to position [323, 0]
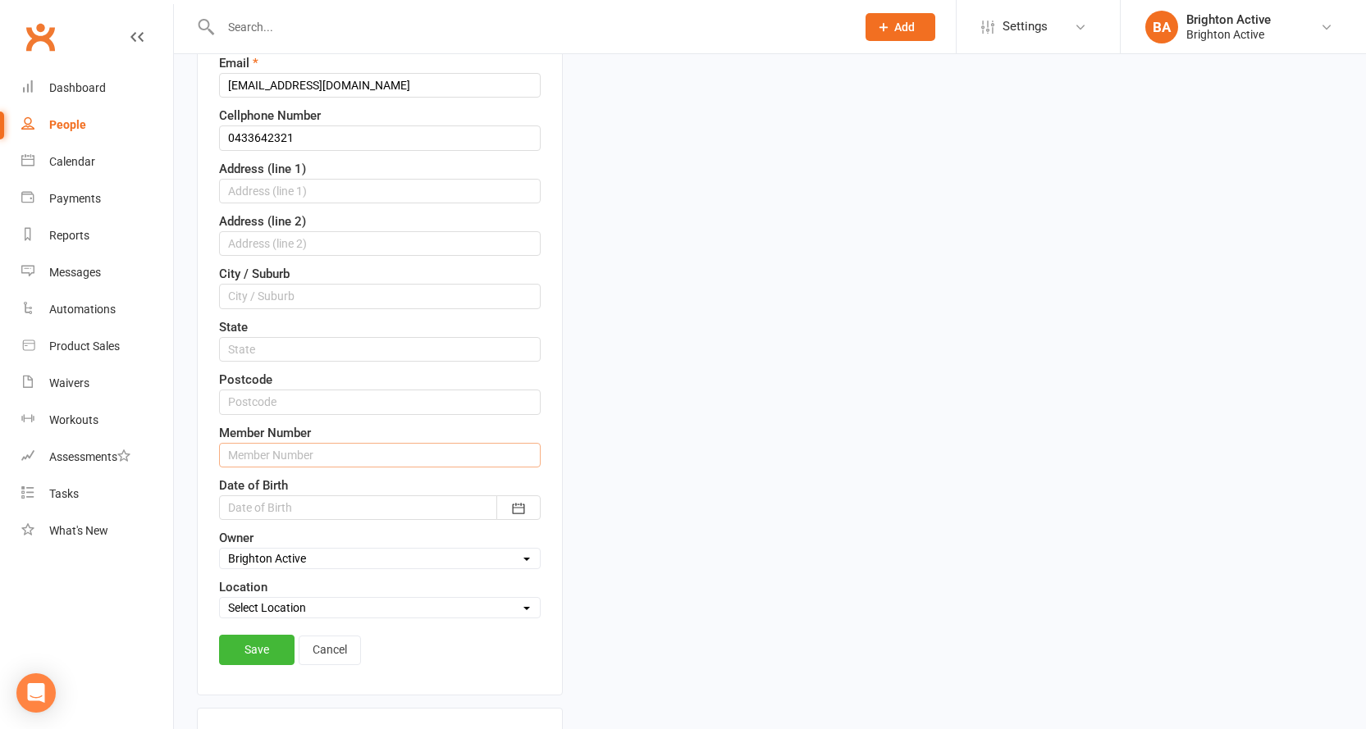
click at [307, 459] on input "text" at bounding box center [380, 455] width 322 height 25
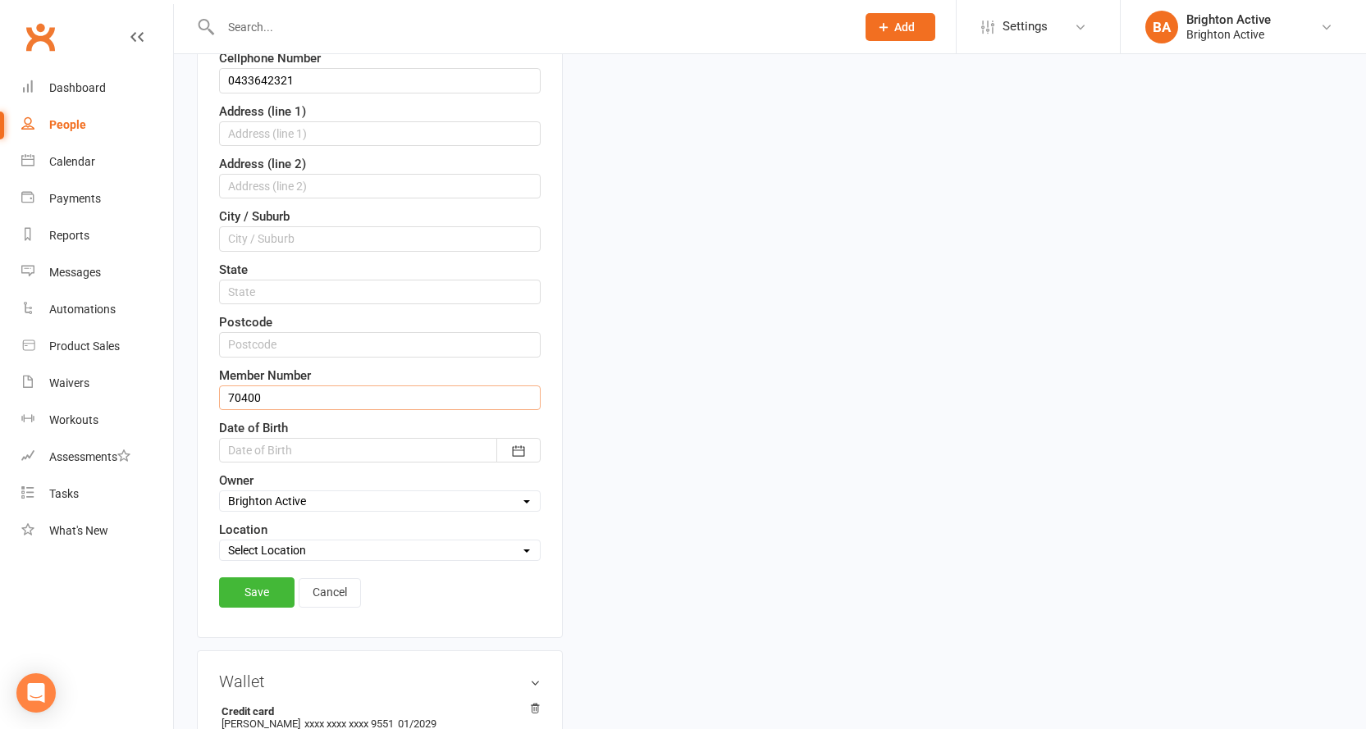
scroll to position [405, 0]
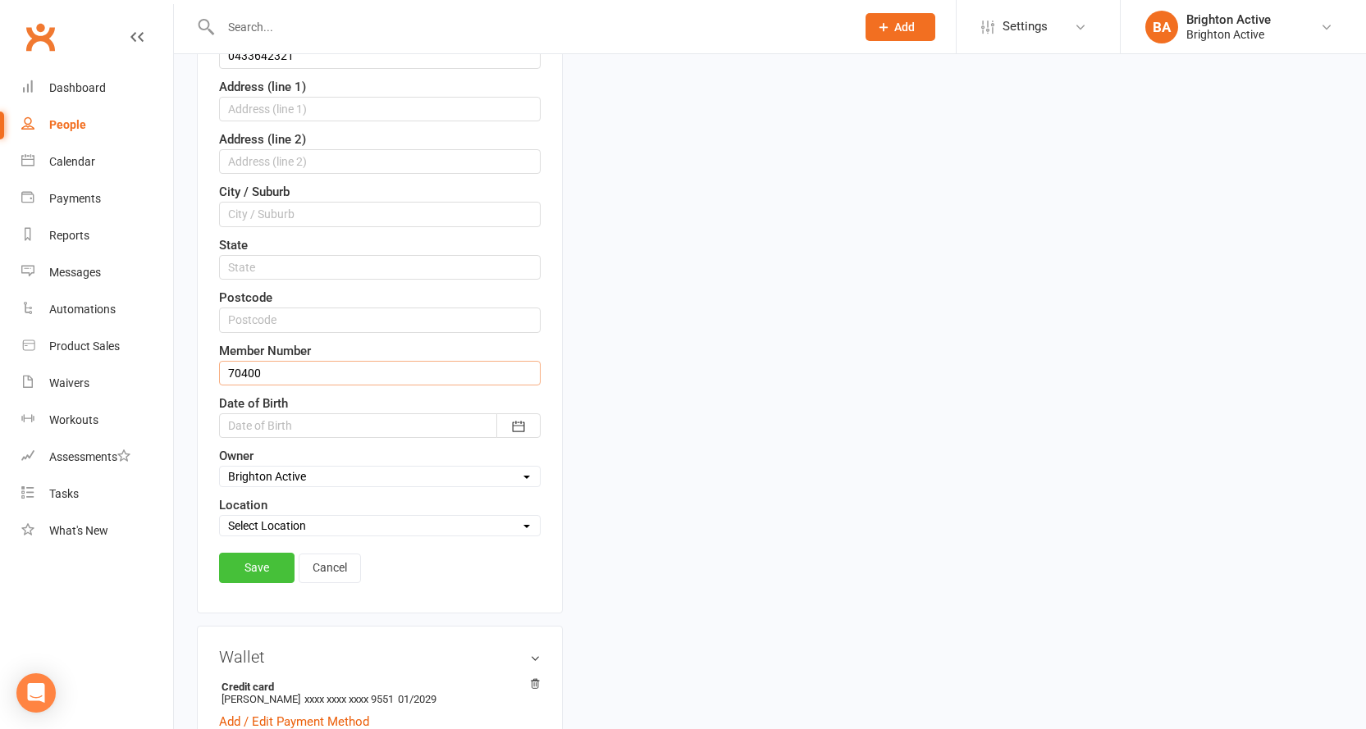
type input "70400"
click at [281, 566] on link "Save" at bounding box center [256, 568] width 75 height 30
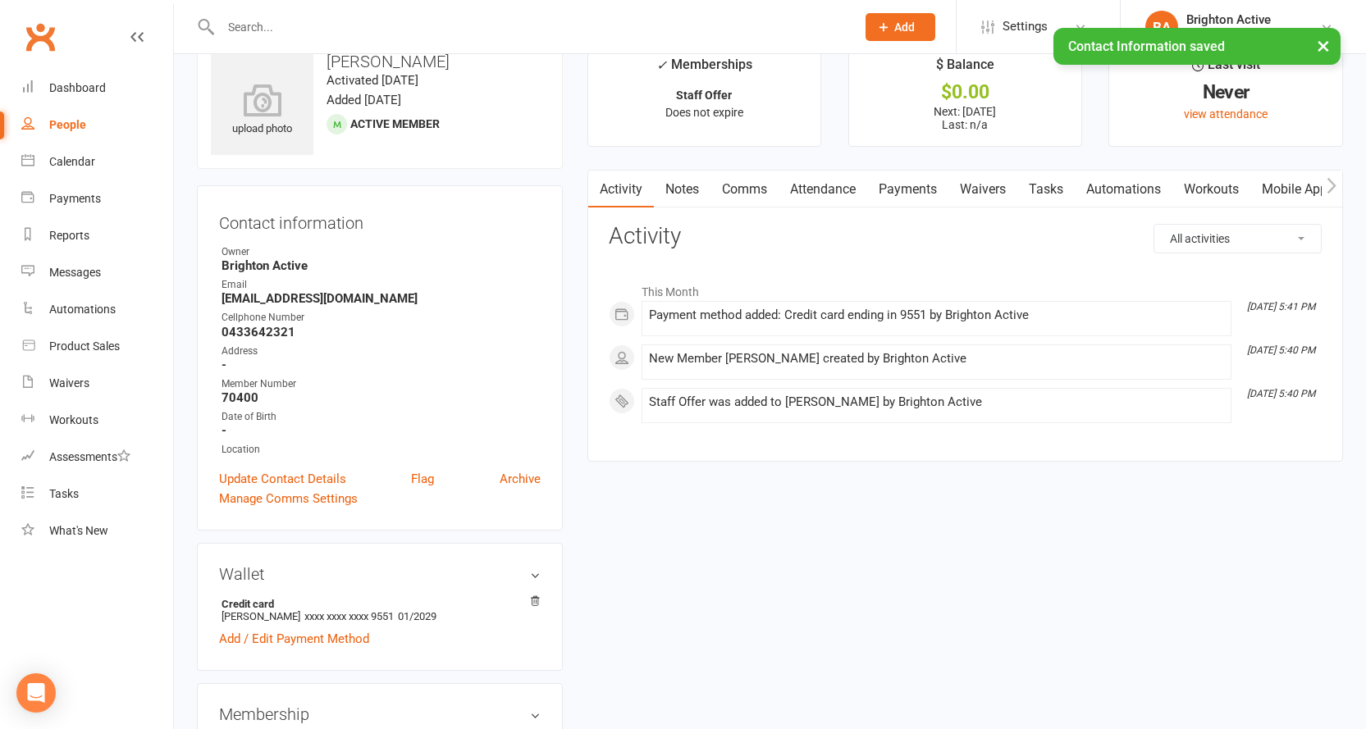
scroll to position [0, 0]
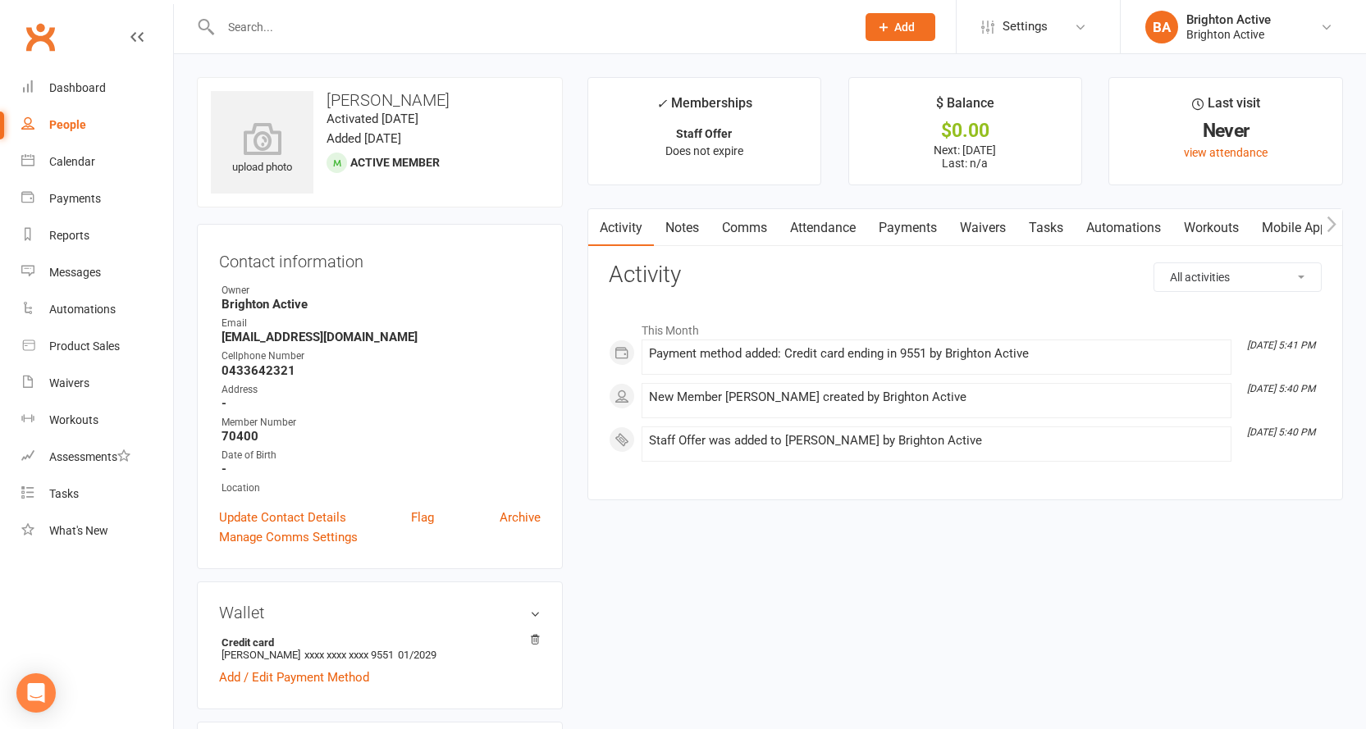
click at [692, 226] on link "Notes" at bounding box center [682, 228] width 57 height 38
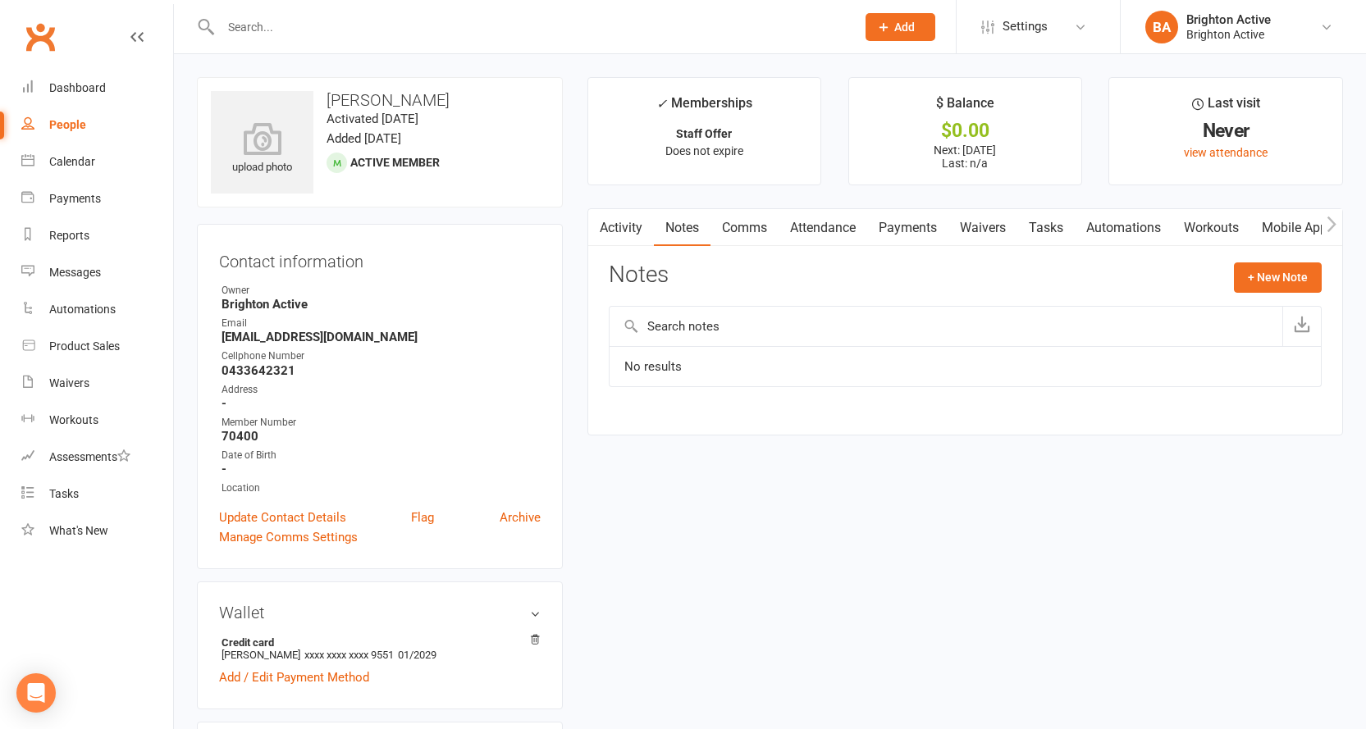
click at [820, 228] on link "Attendance" at bounding box center [823, 228] width 89 height 38
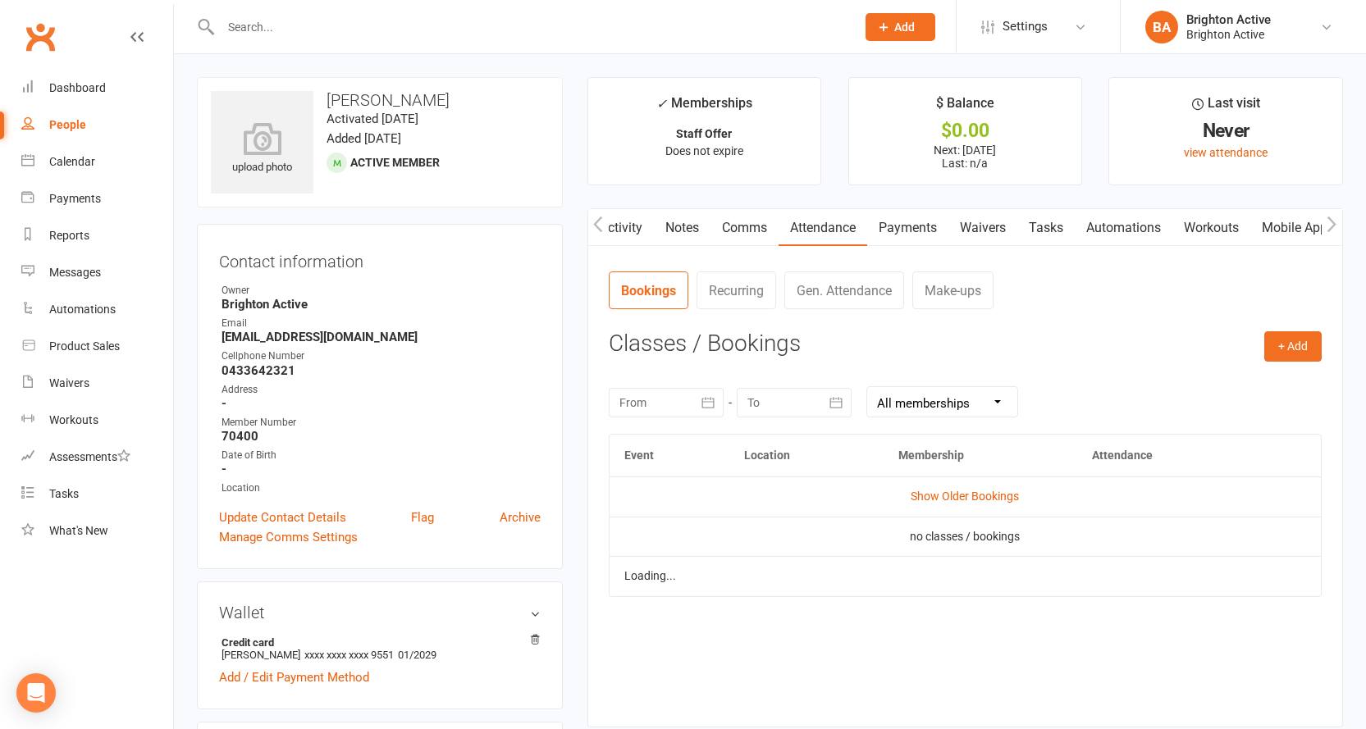
scroll to position [0, 1]
click at [752, 231] on link "Comms" at bounding box center [744, 228] width 68 height 38
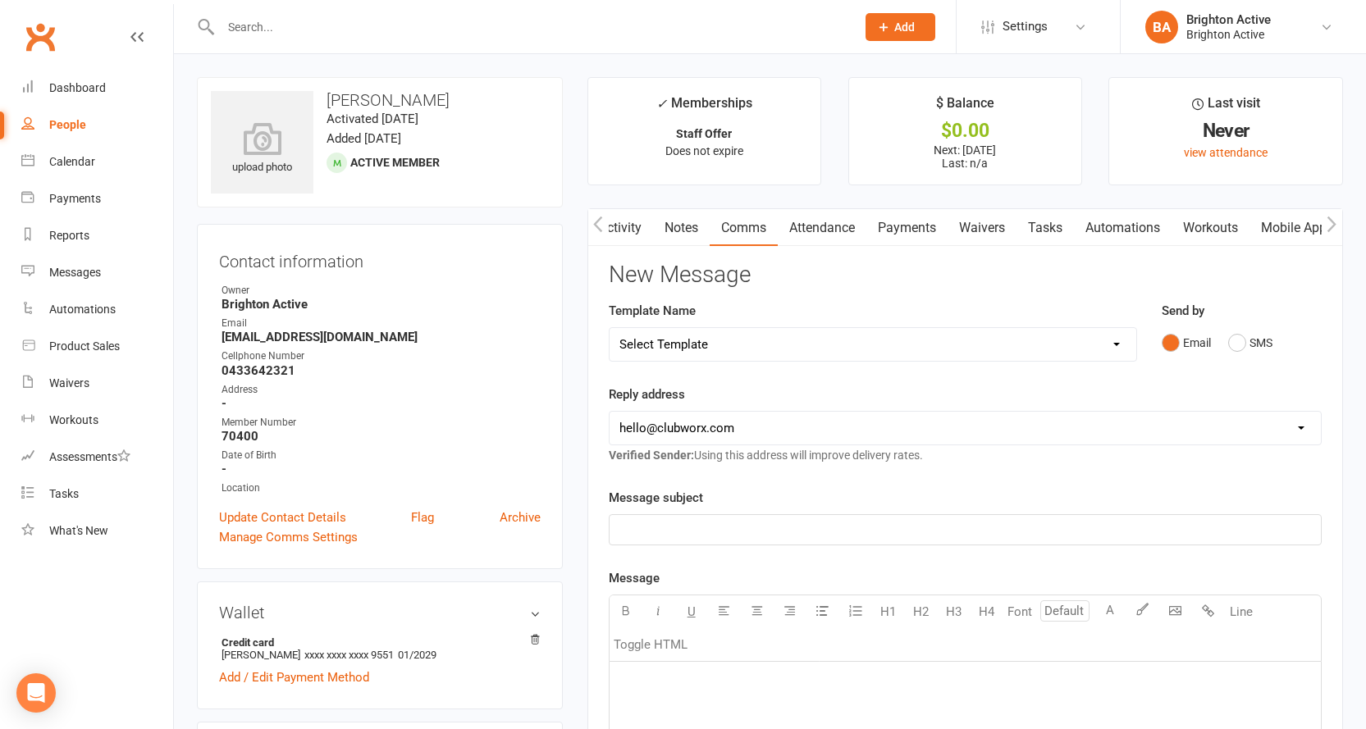
click at [914, 218] on link "Payments" at bounding box center [906, 228] width 81 height 38
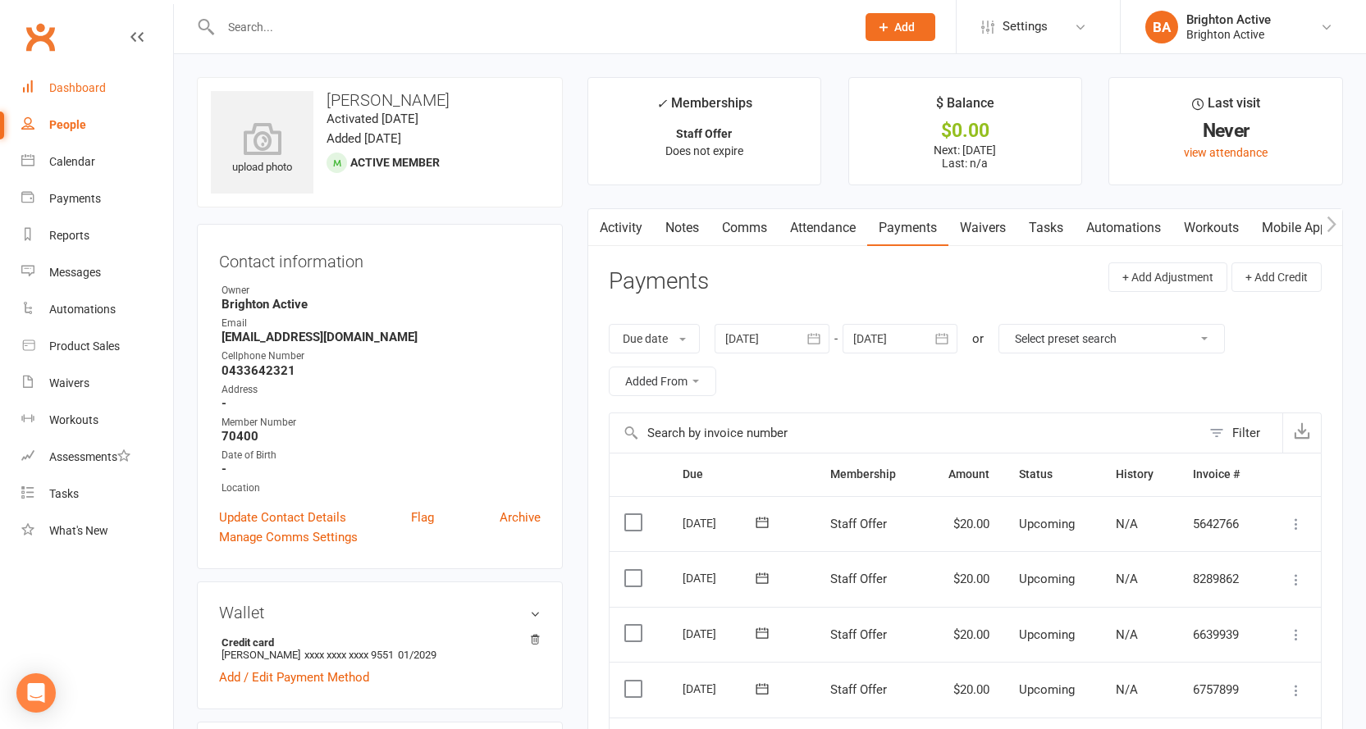
click at [85, 76] on link "Dashboard" at bounding box center [97, 88] width 152 height 37
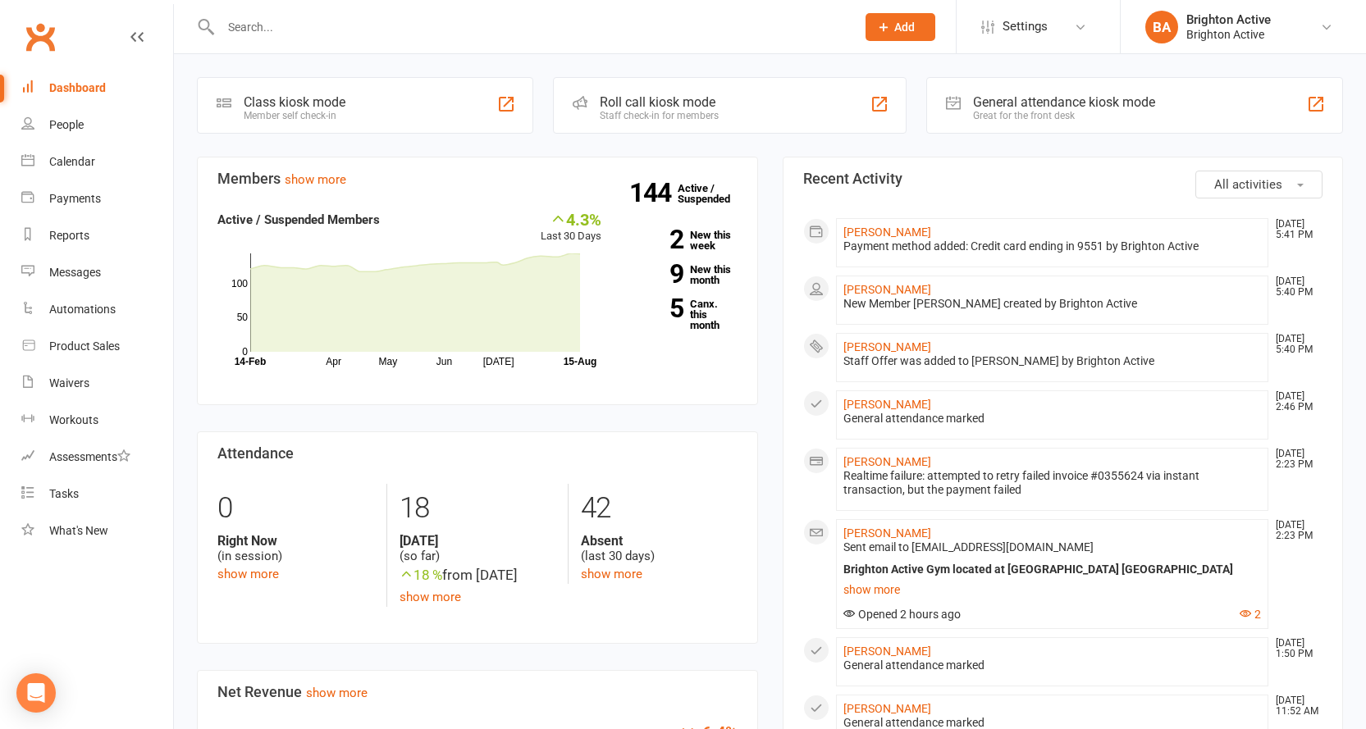
click at [1072, 104] on div "General attendance kiosk mode" at bounding box center [1064, 102] width 182 height 16
